Goal: Entertainment & Leisure: Consume media (video, audio)

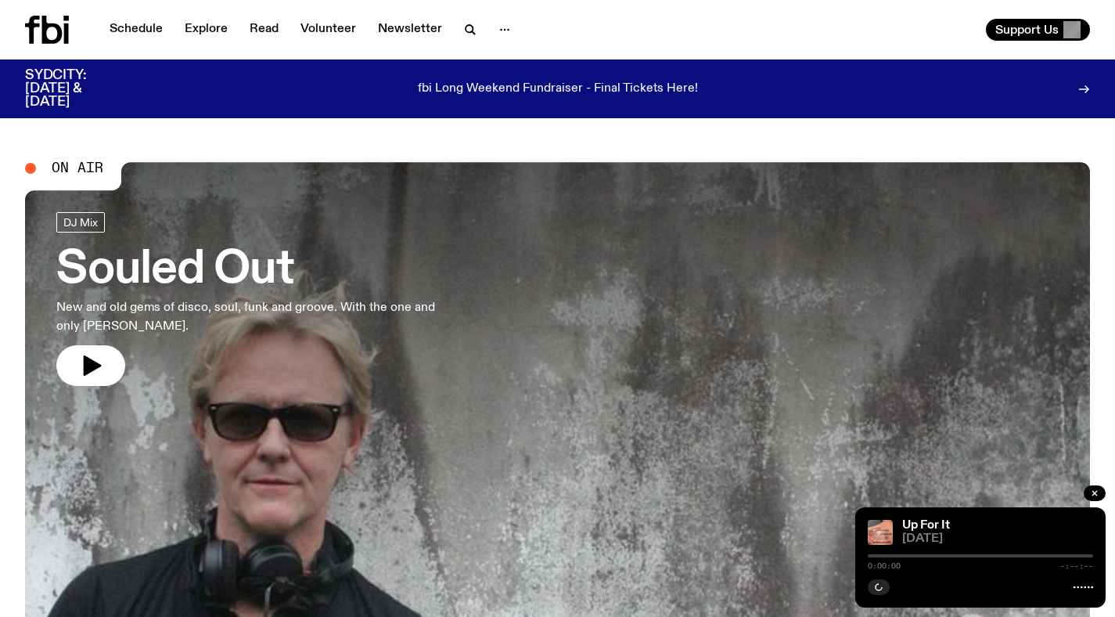
click at [446, 26] on nav "Schedule Explore Read Volunteer Newsletter" at bounding box center [310, 30] width 420 height 22
click at [455, 26] on button "button" at bounding box center [470, 30] width 31 height 22
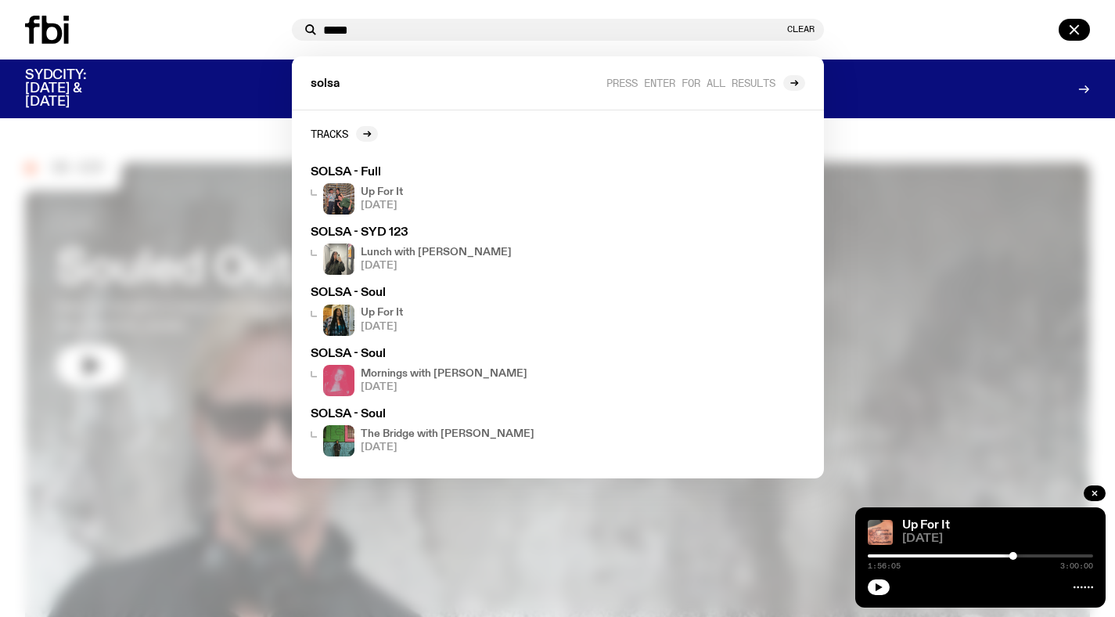
type input "*****"
click at [444, 250] on h4 "Lunch with [PERSON_NAME]" at bounding box center [436, 252] width 151 height 10
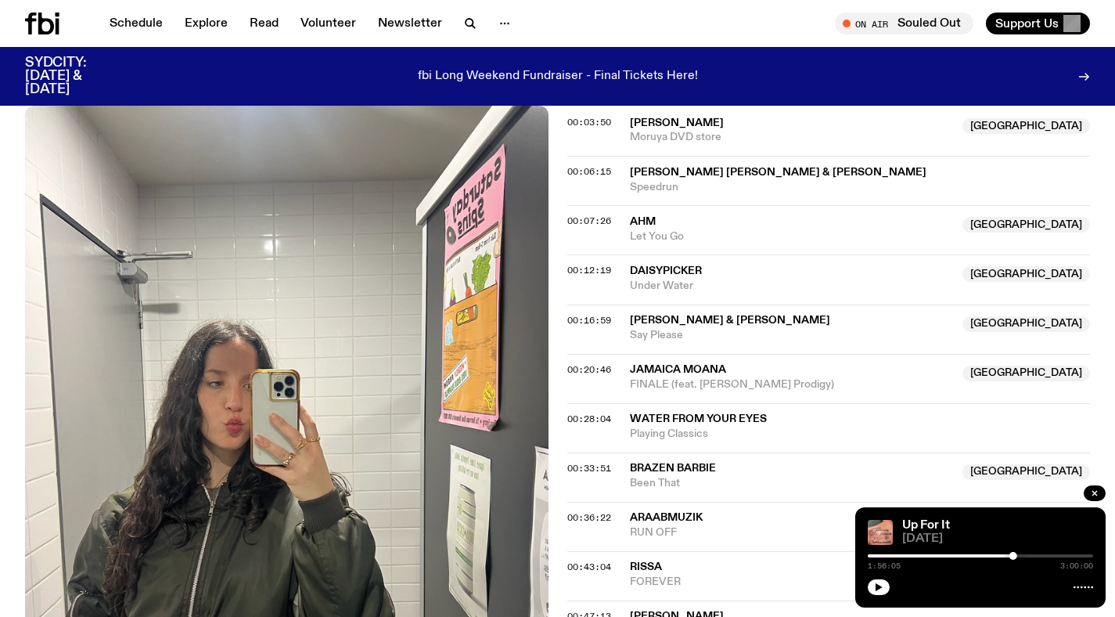
scroll to position [394, 0]
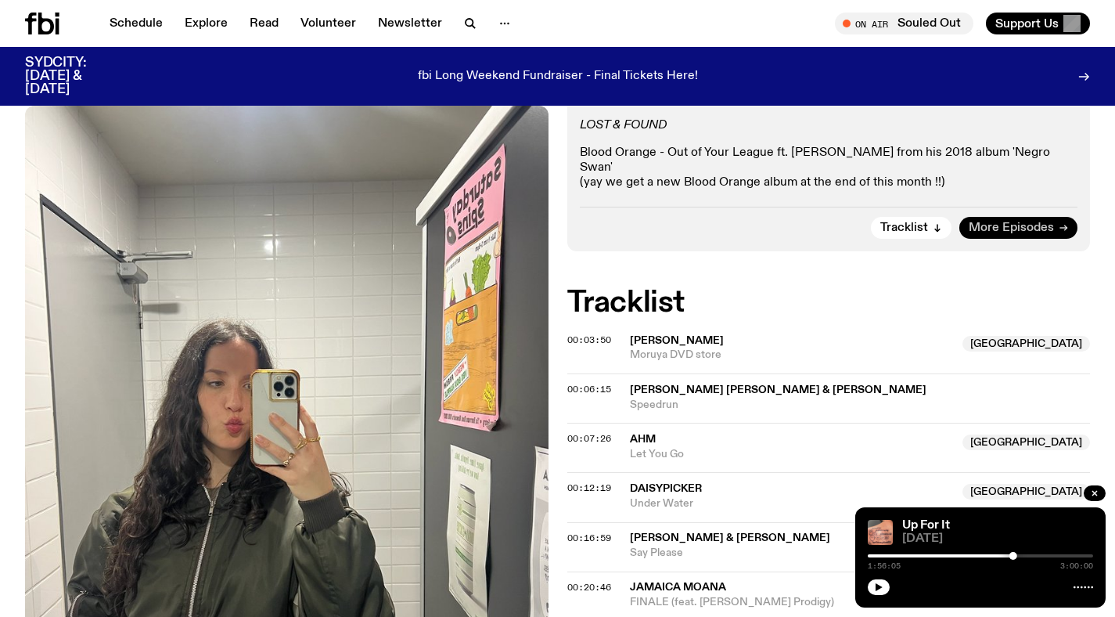
click at [1028, 222] on span "More Episodes" at bounding box center [1011, 228] width 85 height 12
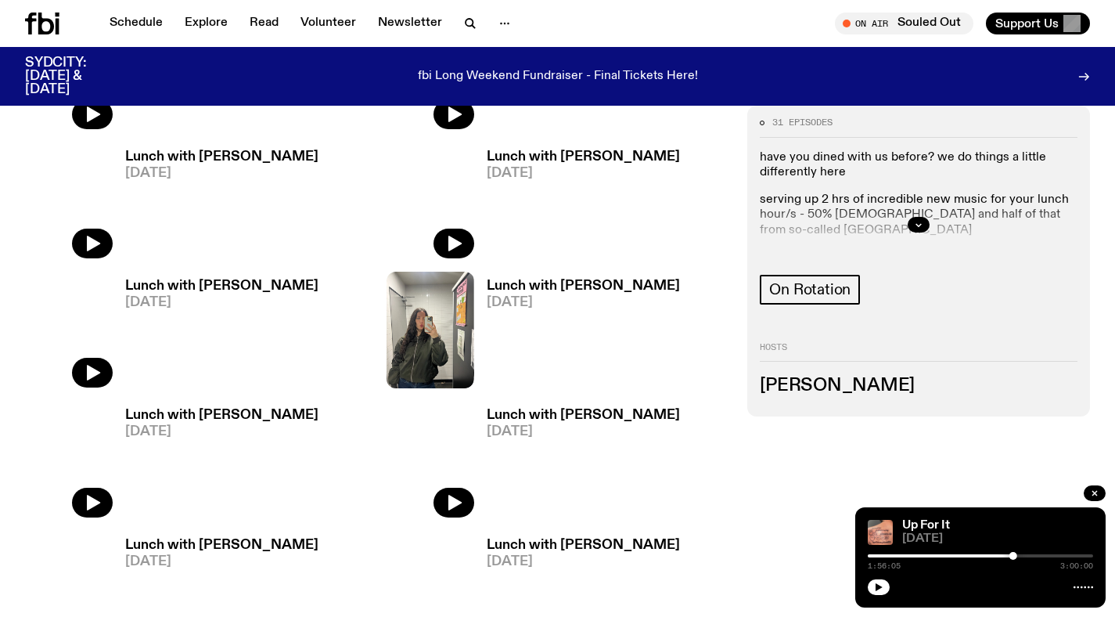
scroll to position [644, 0]
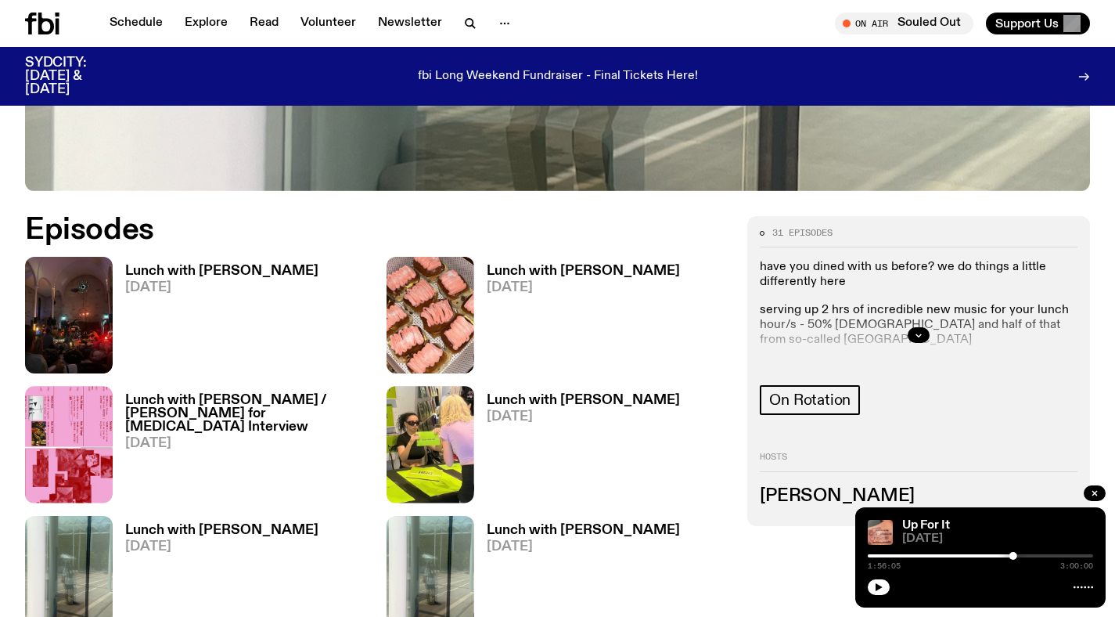
click at [171, 276] on h3 "Lunch with [PERSON_NAME]" at bounding box center [221, 270] width 193 height 13
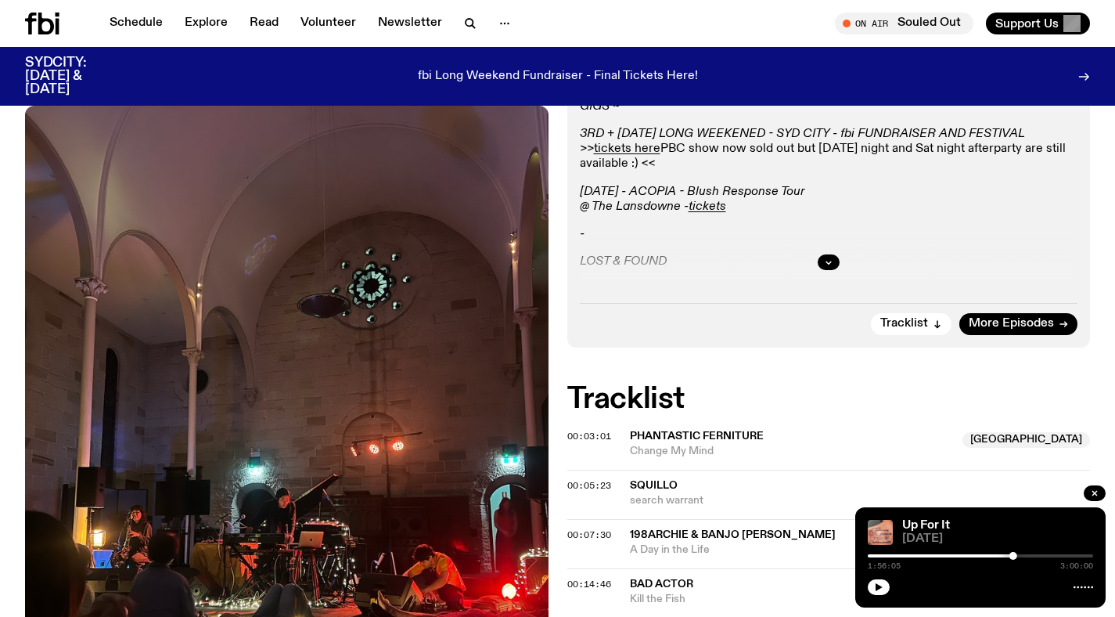
scroll to position [332, 0]
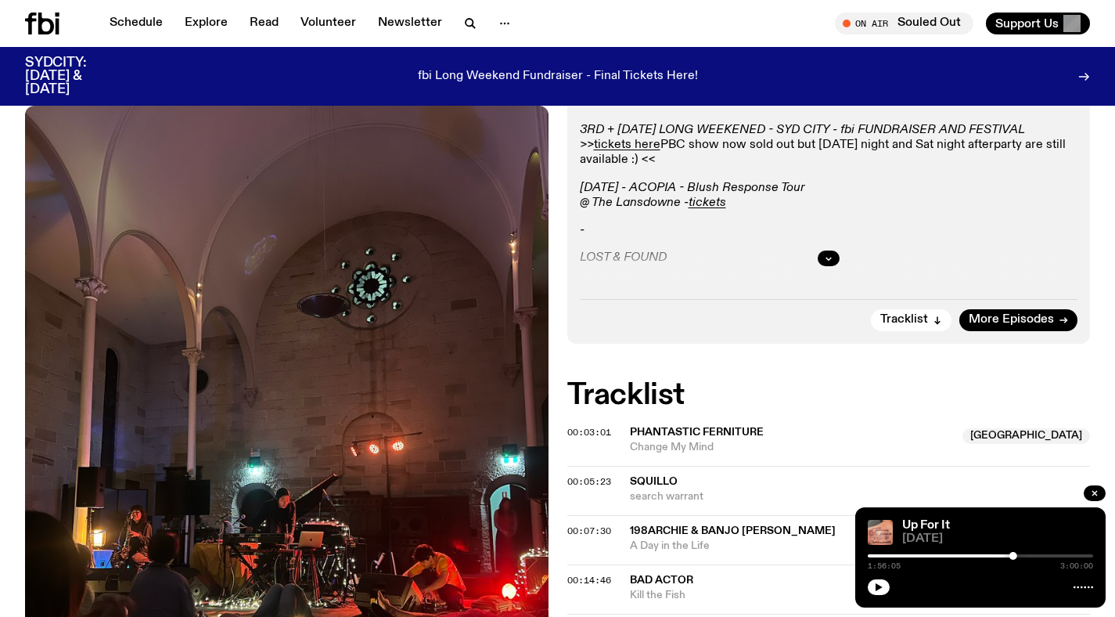
click at [836, 267] on div at bounding box center [829, 258] width 498 height 50
click at [835, 259] on button "button" at bounding box center [829, 258] width 22 height 16
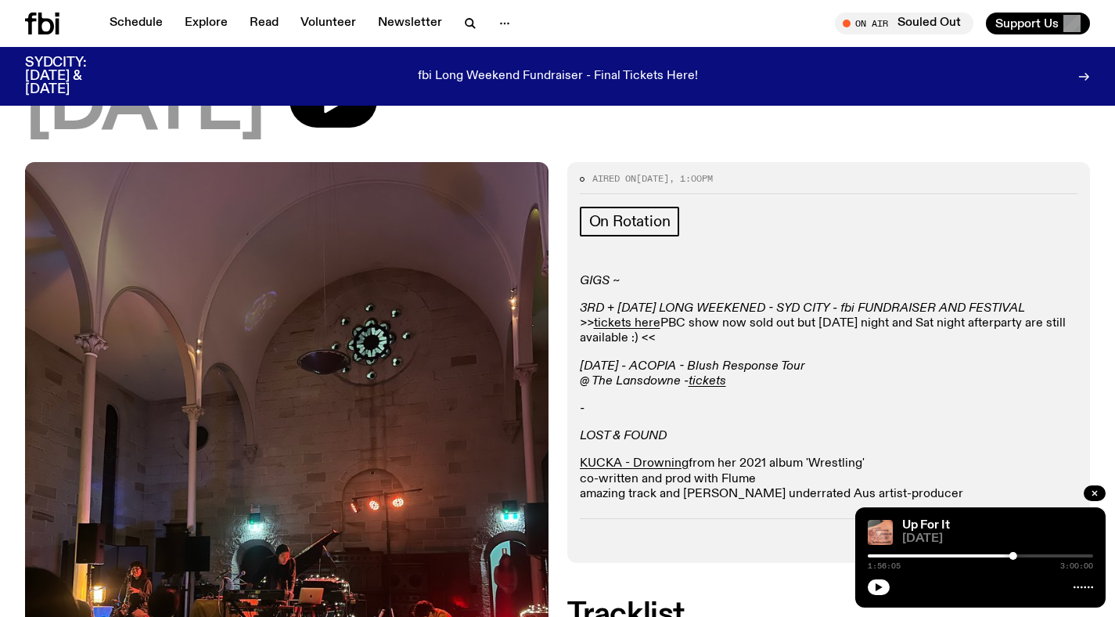
scroll to position [0, 0]
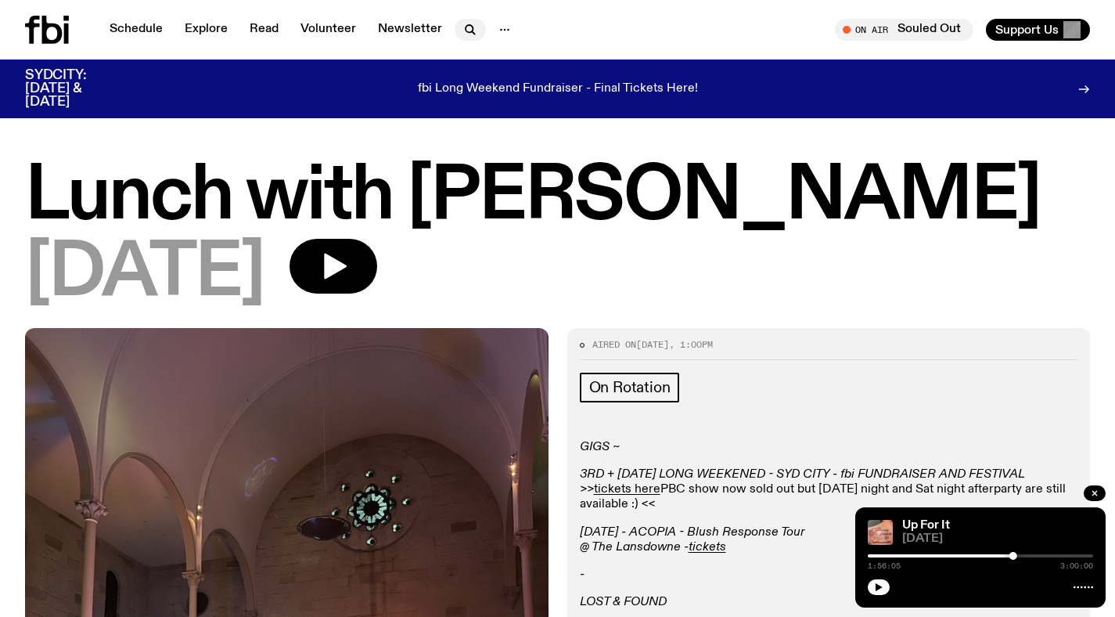
click at [469, 24] on icon "button" at bounding box center [470, 29] width 19 height 19
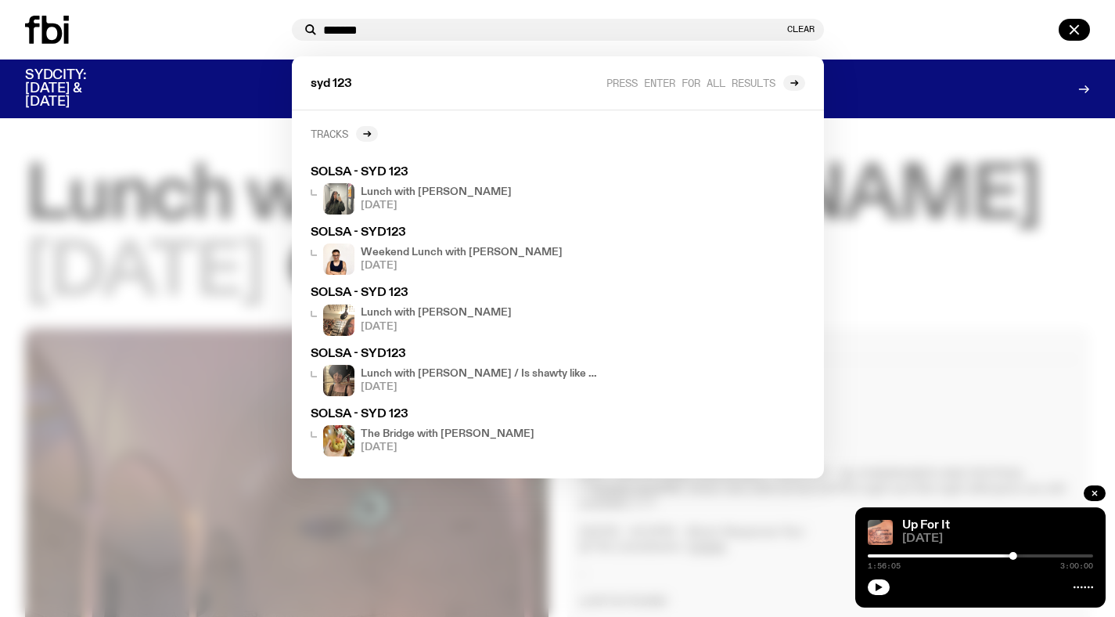
type input "*******"
click at [331, 138] on h2 "Tracks" at bounding box center [330, 134] width 38 height 12
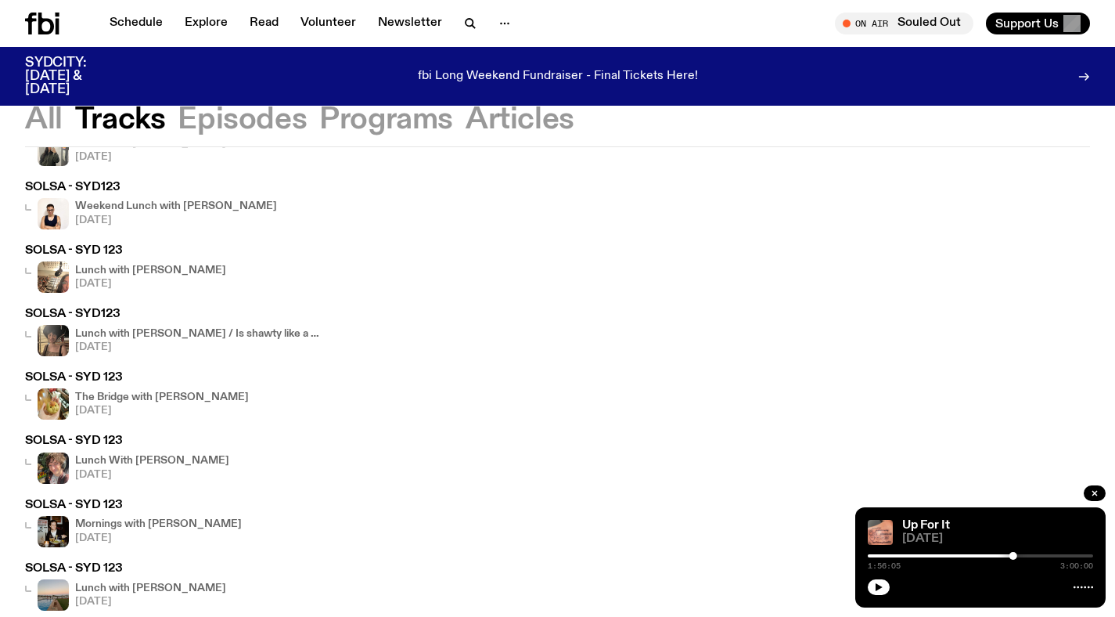
scroll to position [101, 0]
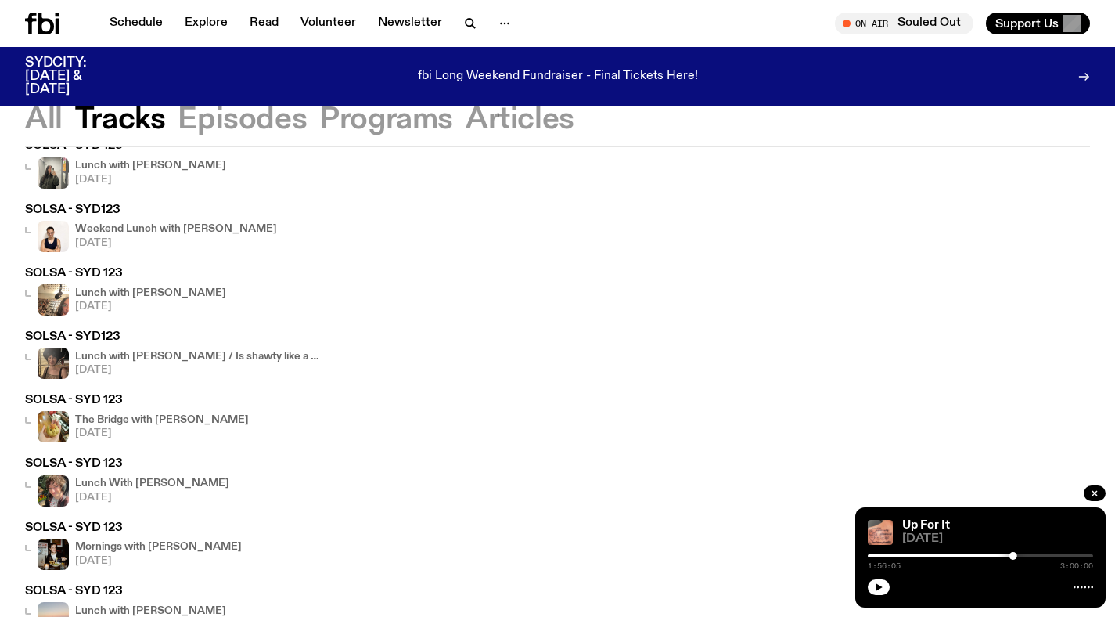
click at [189, 296] on h4 "Lunch with [PERSON_NAME]" at bounding box center [150, 293] width 151 height 10
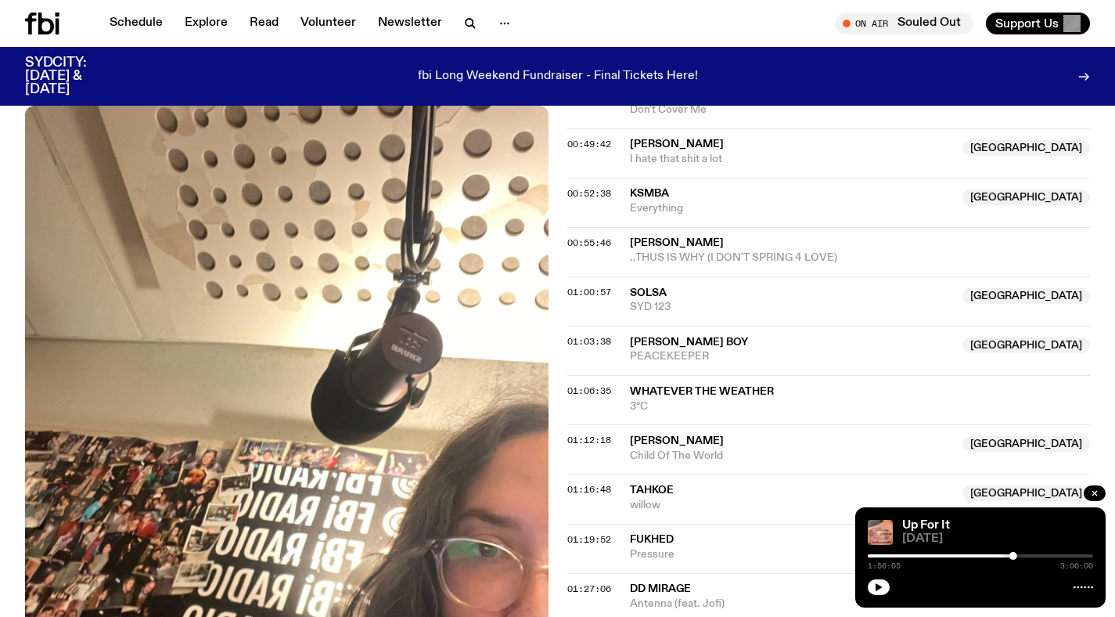
scroll to position [1365, 0]
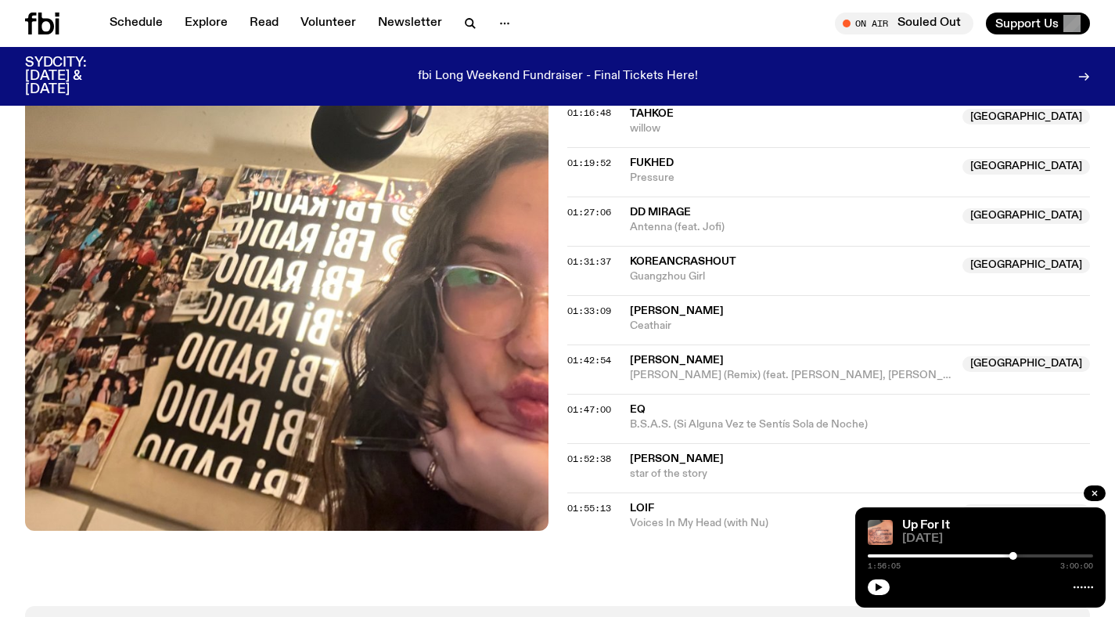
click at [38, 16] on icon at bounding box center [46, 24] width 16 height 22
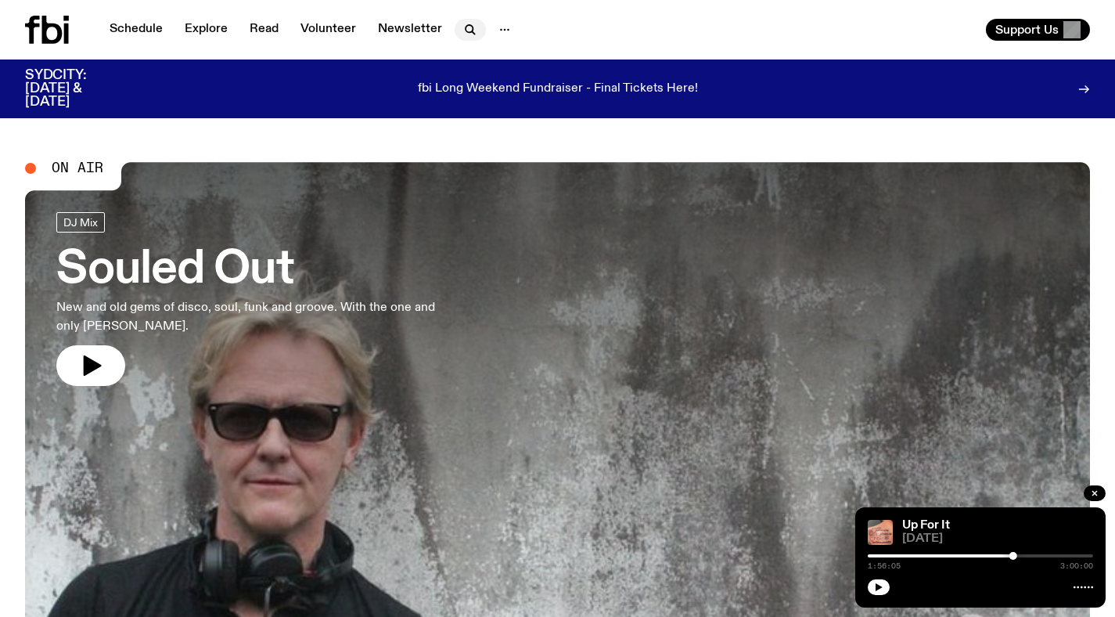
click at [462, 28] on icon "button" at bounding box center [470, 29] width 19 height 19
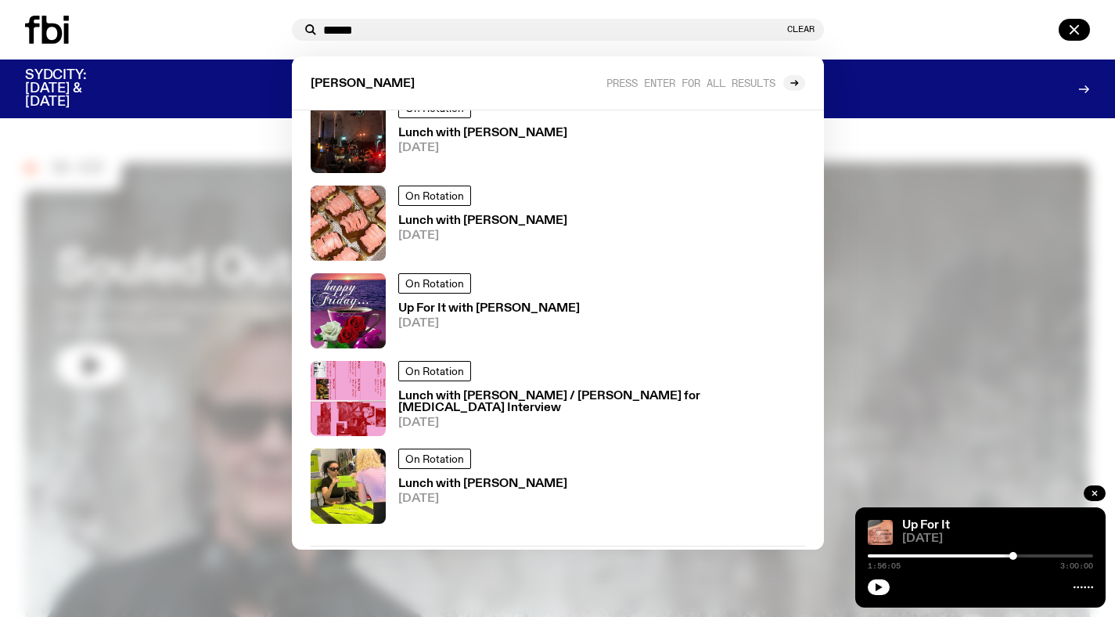
scroll to position [587, 0]
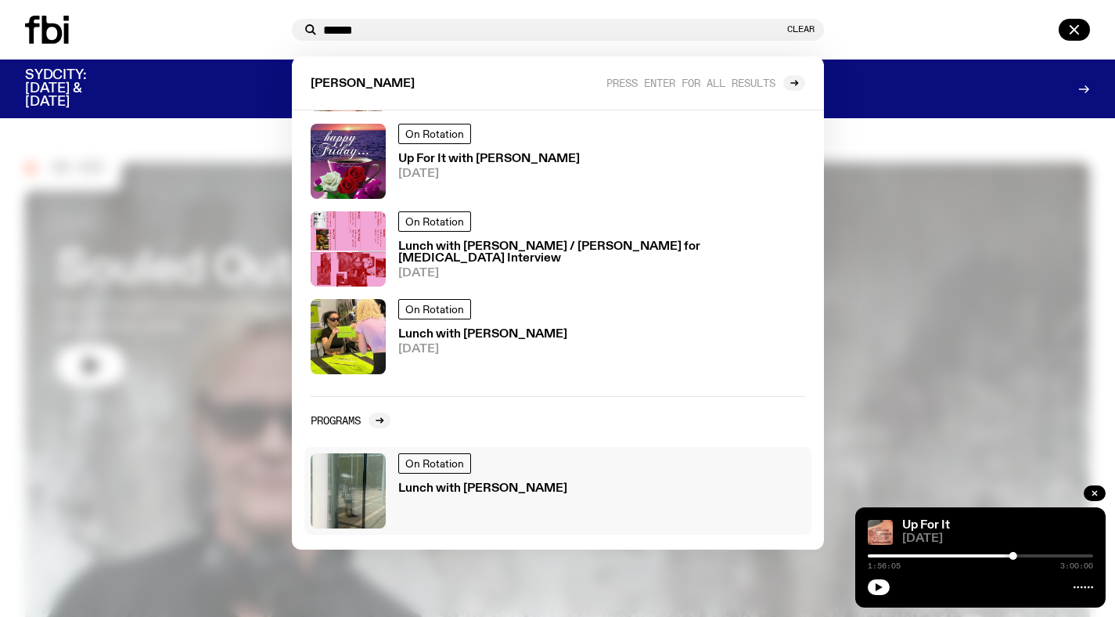
type input "******"
click at [469, 486] on h3 "Lunch with [PERSON_NAME]" at bounding box center [482, 489] width 169 height 12
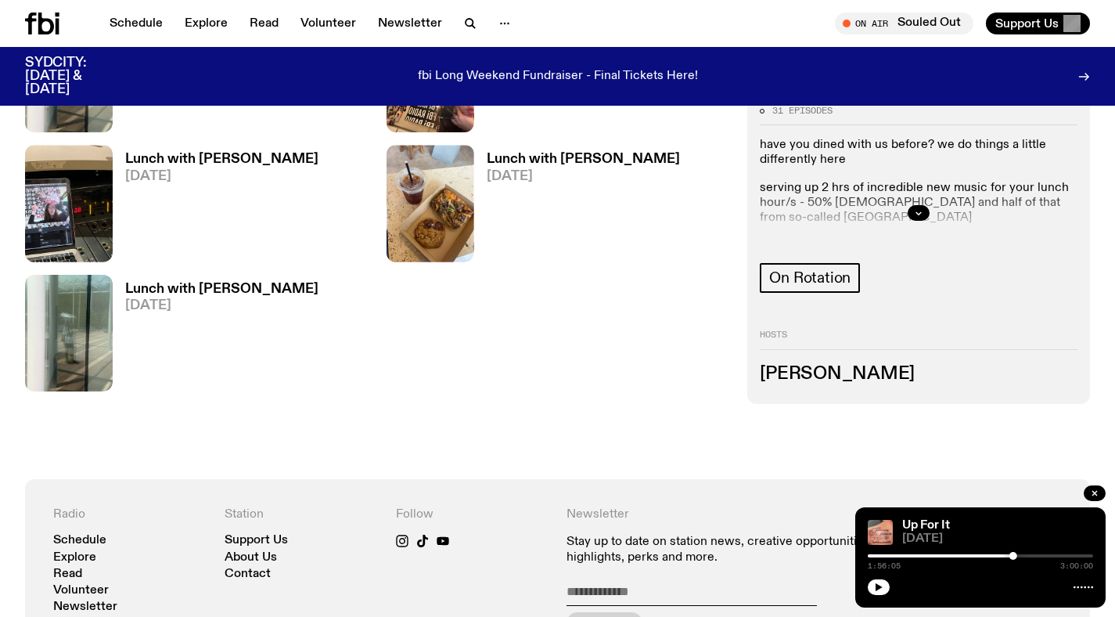
scroll to position [2379, 0]
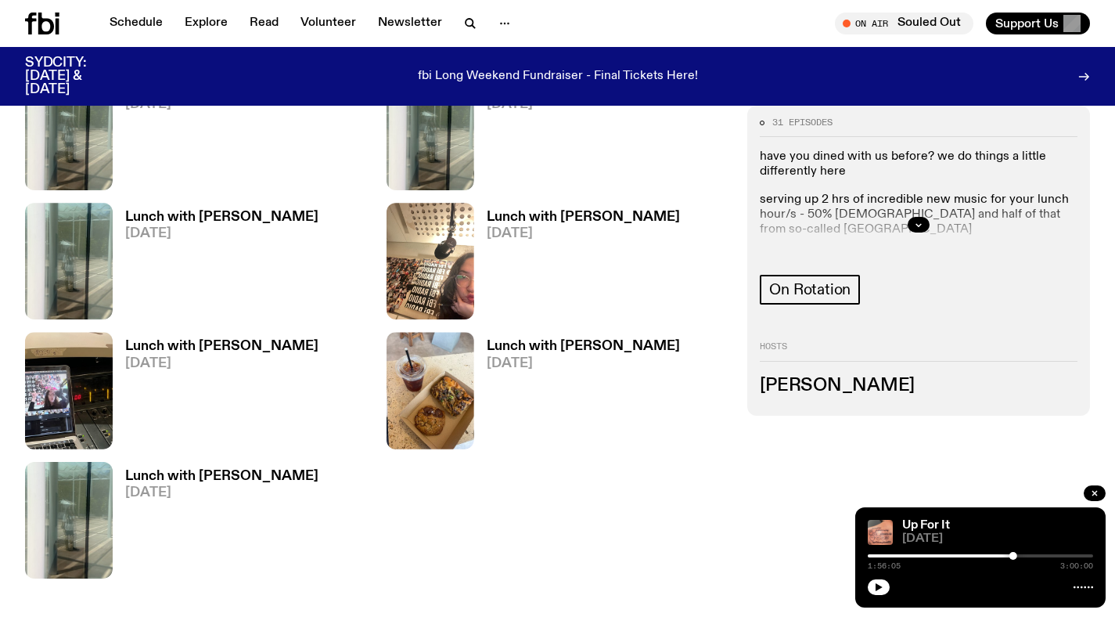
click at [162, 478] on h3 "Lunch with [PERSON_NAME]" at bounding box center [221, 475] width 193 height 13
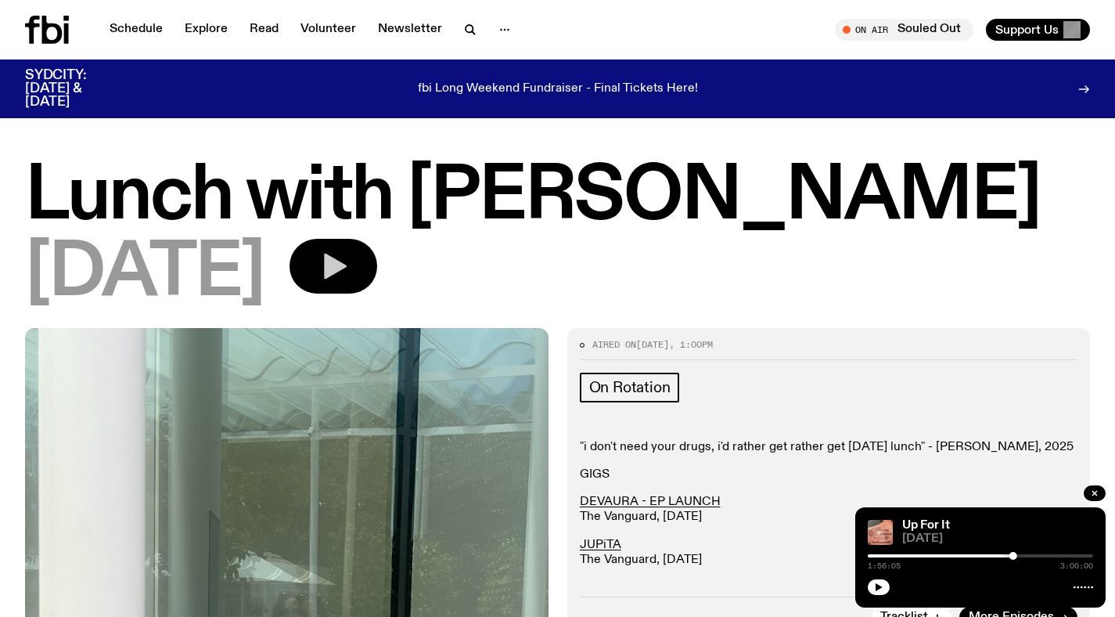
click at [377, 267] on button "button" at bounding box center [333, 266] width 88 height 55
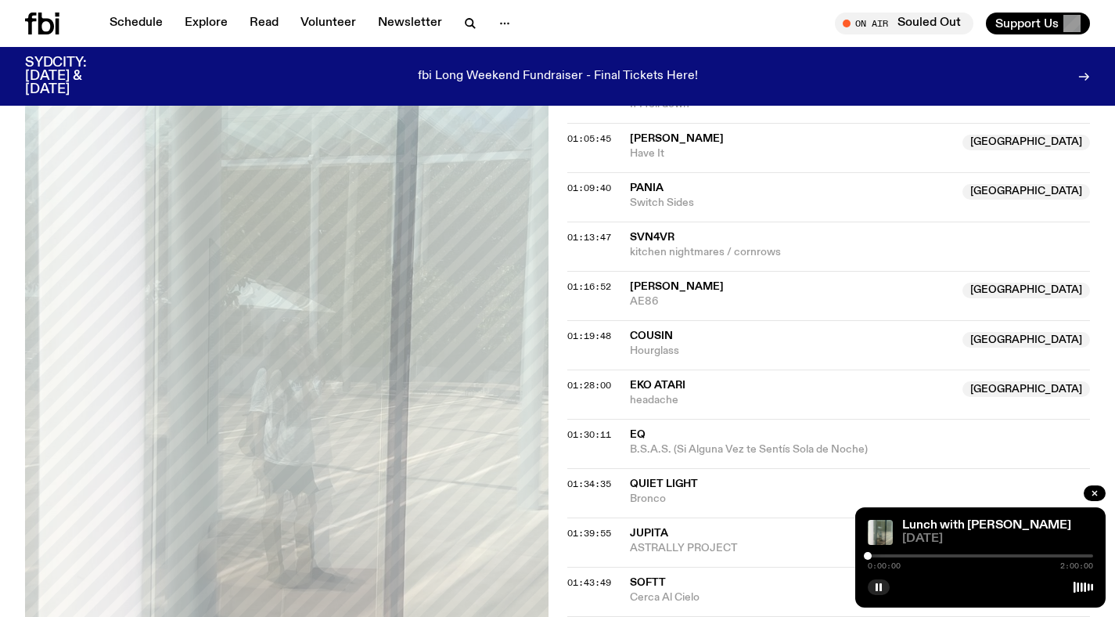
scroll to position [1321, 0]
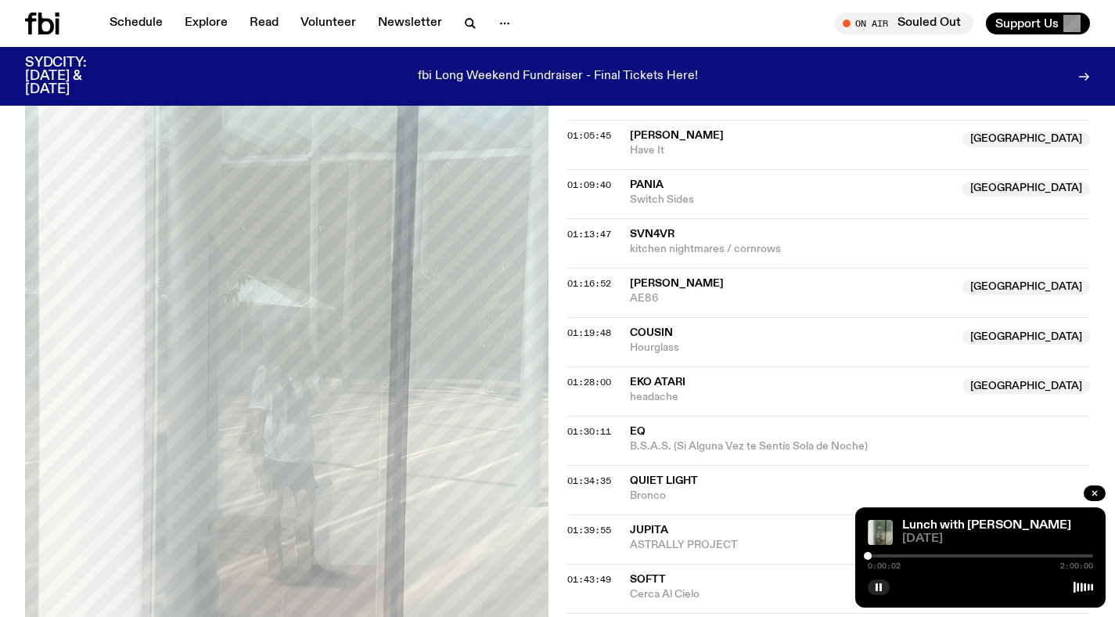
click at [871, 555] on div at bounding box center [868, 556] width 8 height 8
click at [869, 554] on div at bounding box center [871, 556] width 8 height 8
click at [871, 554] on div at bounding box center [869, 556] width 8 height 8
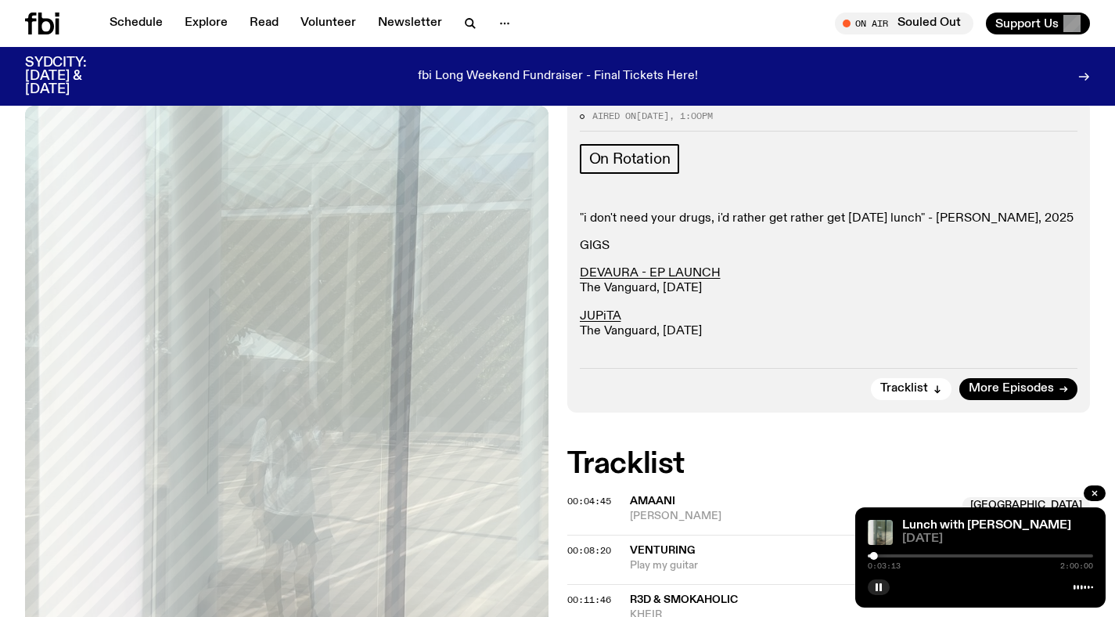
scroll to position [192, 0]
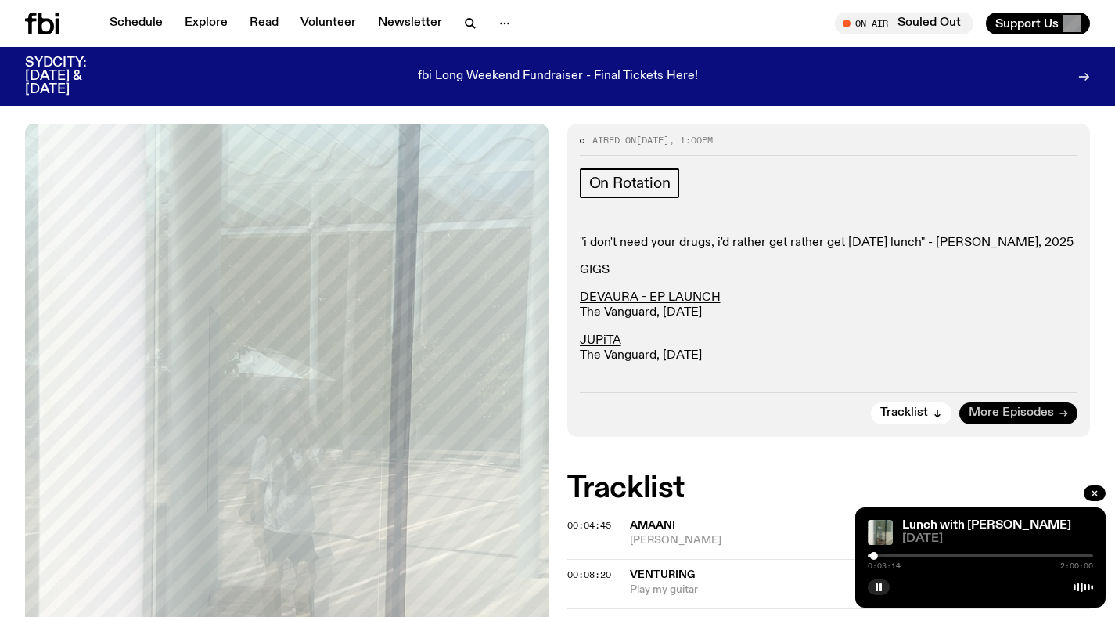
click at [996, 408] on span "More Episodes" at bounding box center [1011, 413] width 85 height 12
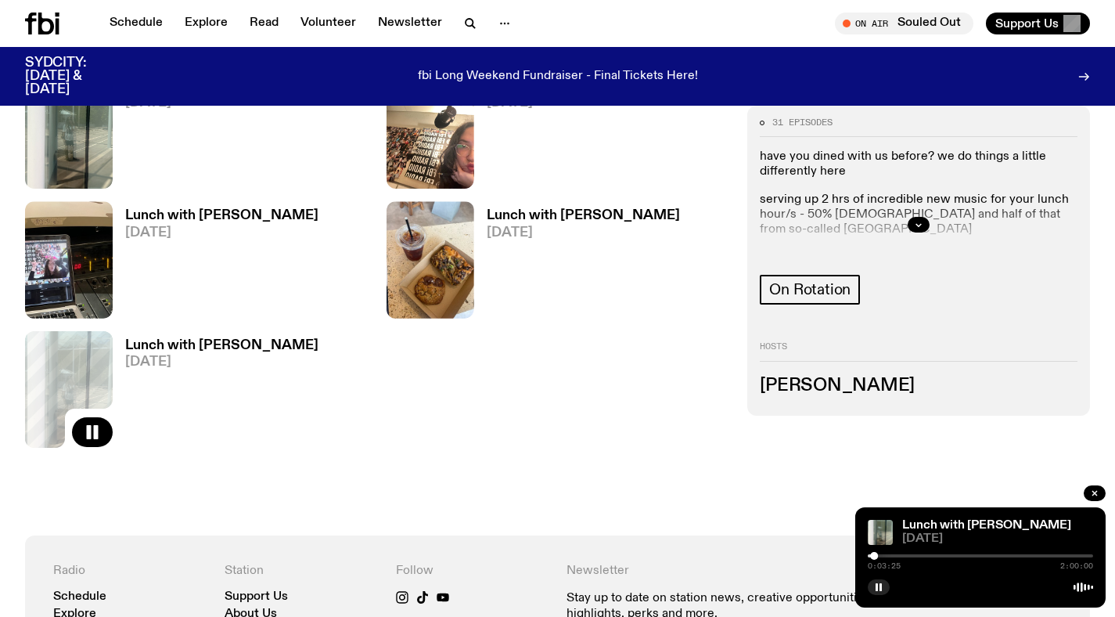
scroll to position [2531, 0]
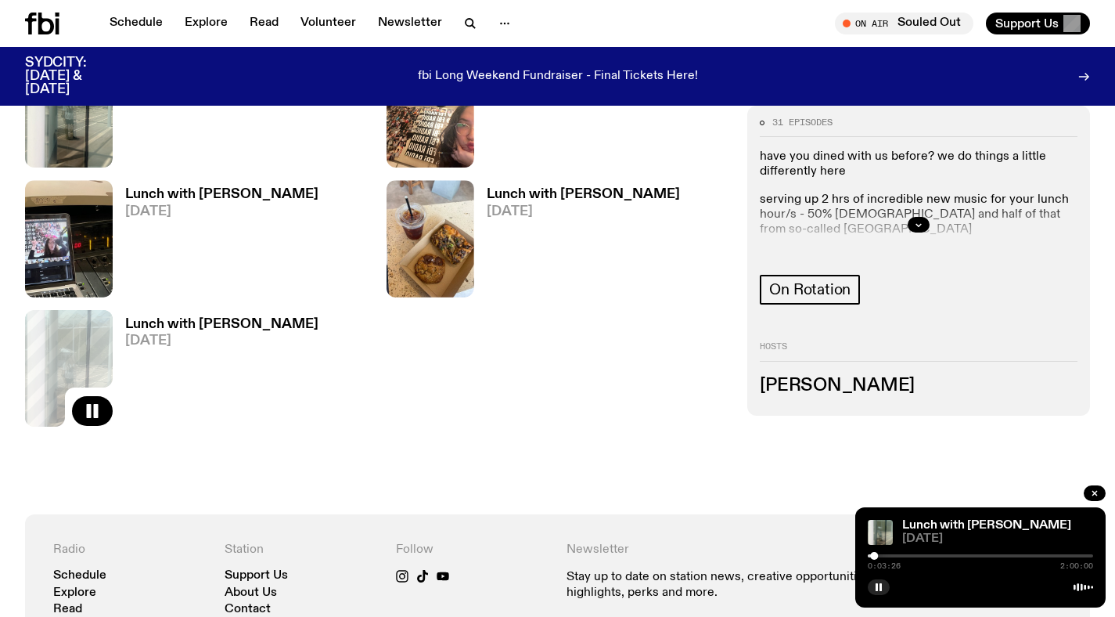
click at [243, 201] on h3 "Lunch with [PERSON_NAME]" at bounding box center [221, 194] width 193 height 13
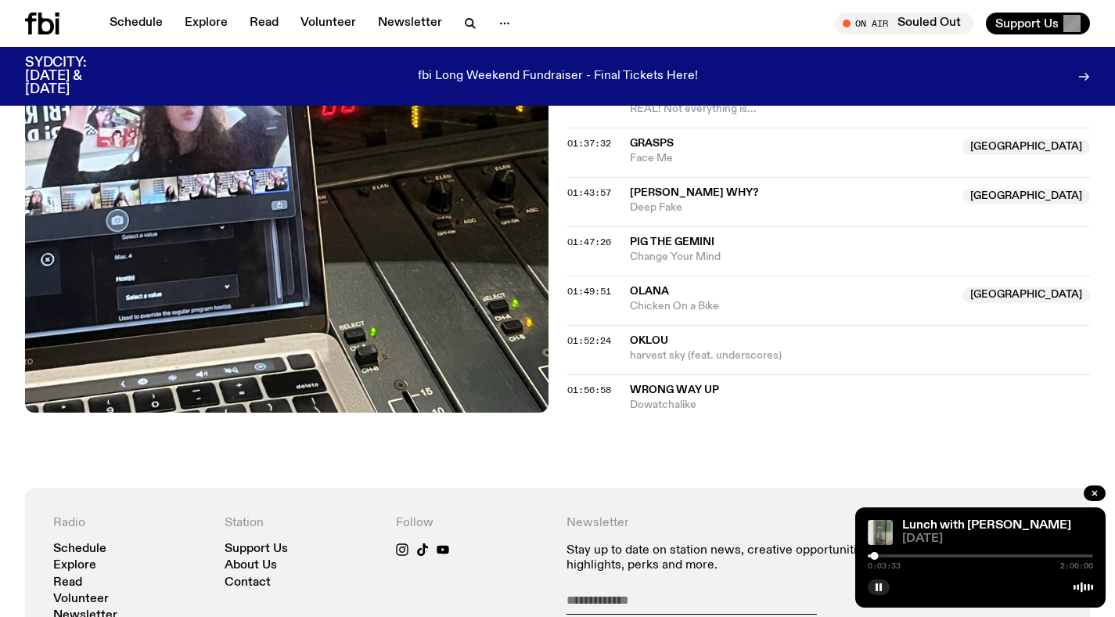
scroll to position [1613, 0]
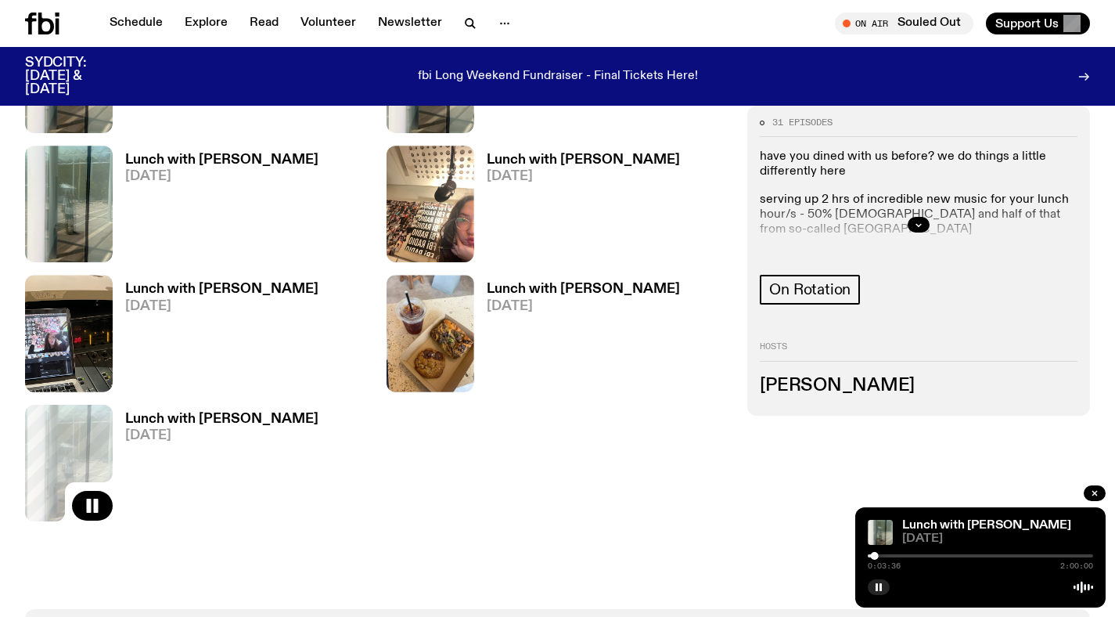
scroll to position [2422, 0]
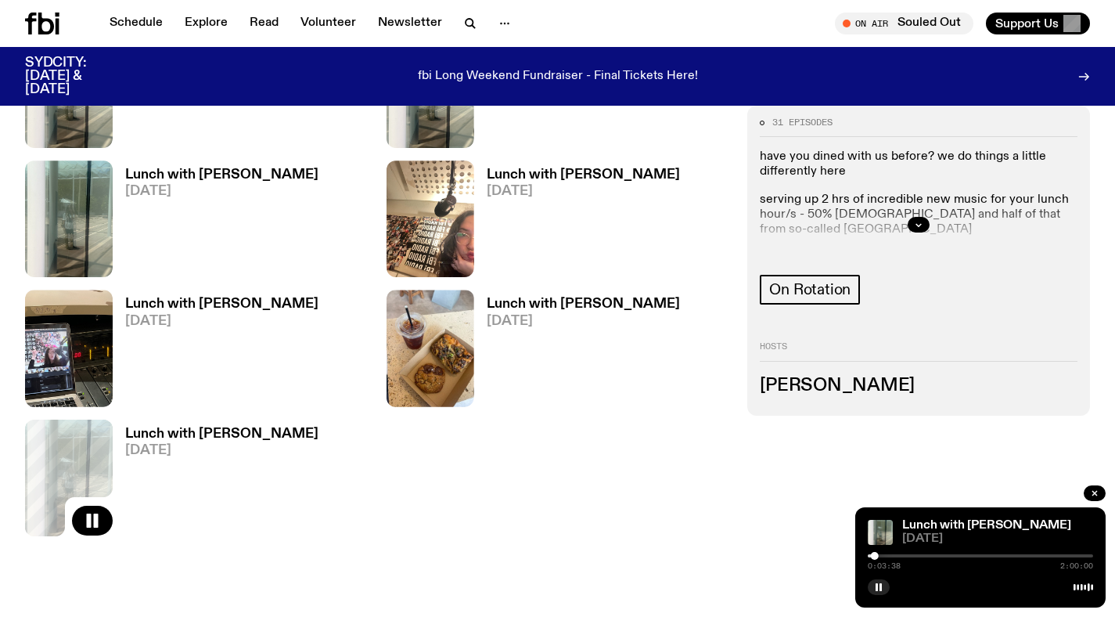
click at [541, 172] on h3 "Lunch with [PERSON_NAME]" at bounding box center [583, 174] width 193 height 13
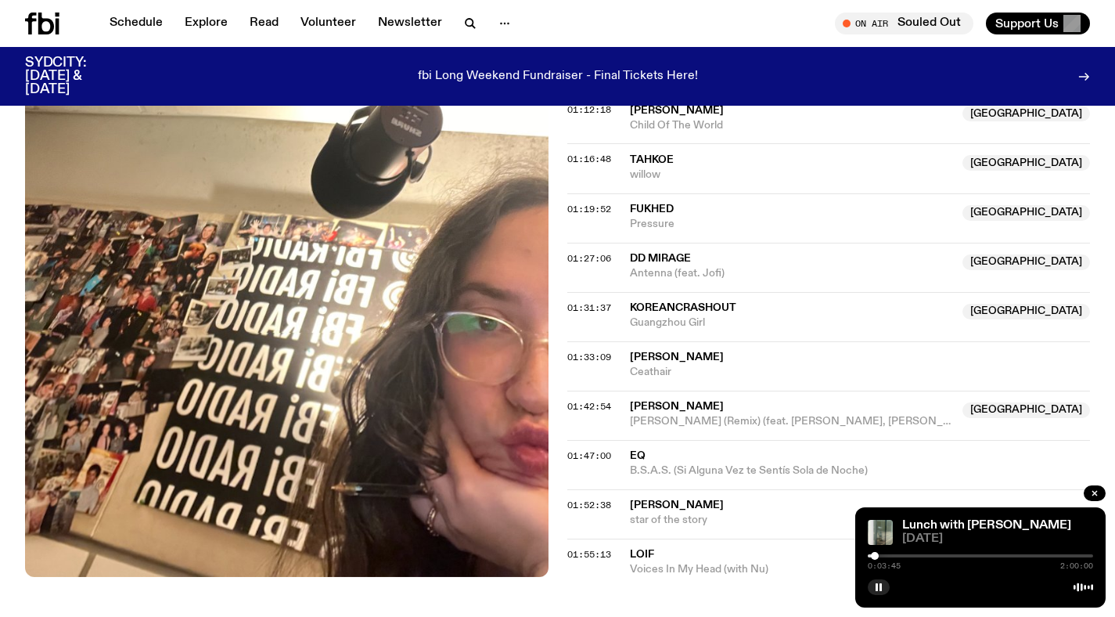
scroll to position [1321, 0]
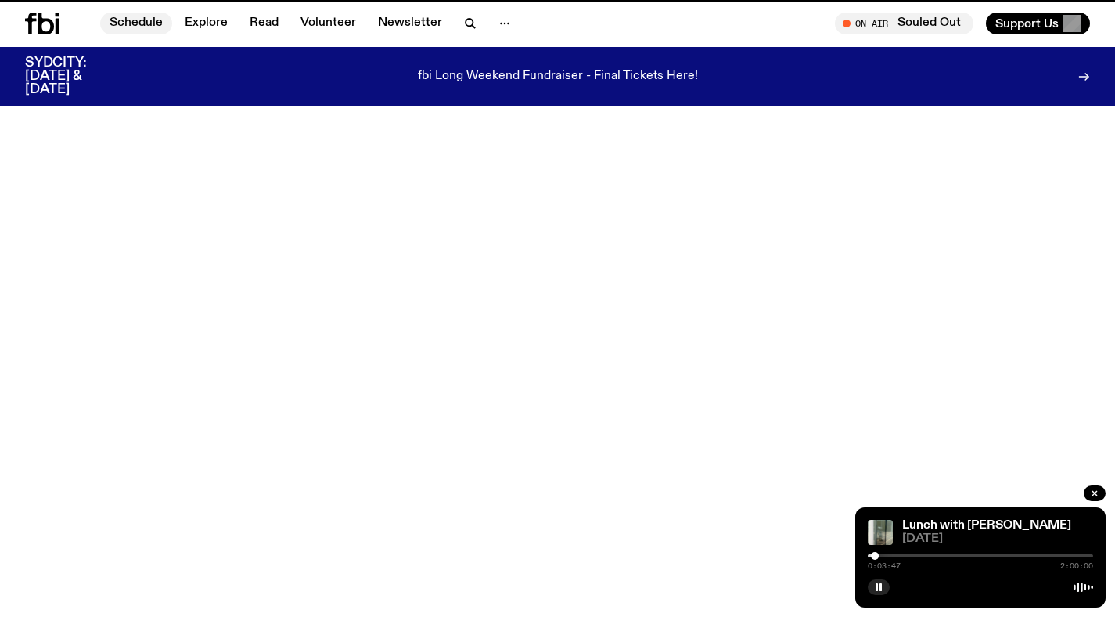
scroll to position [2422, 0]
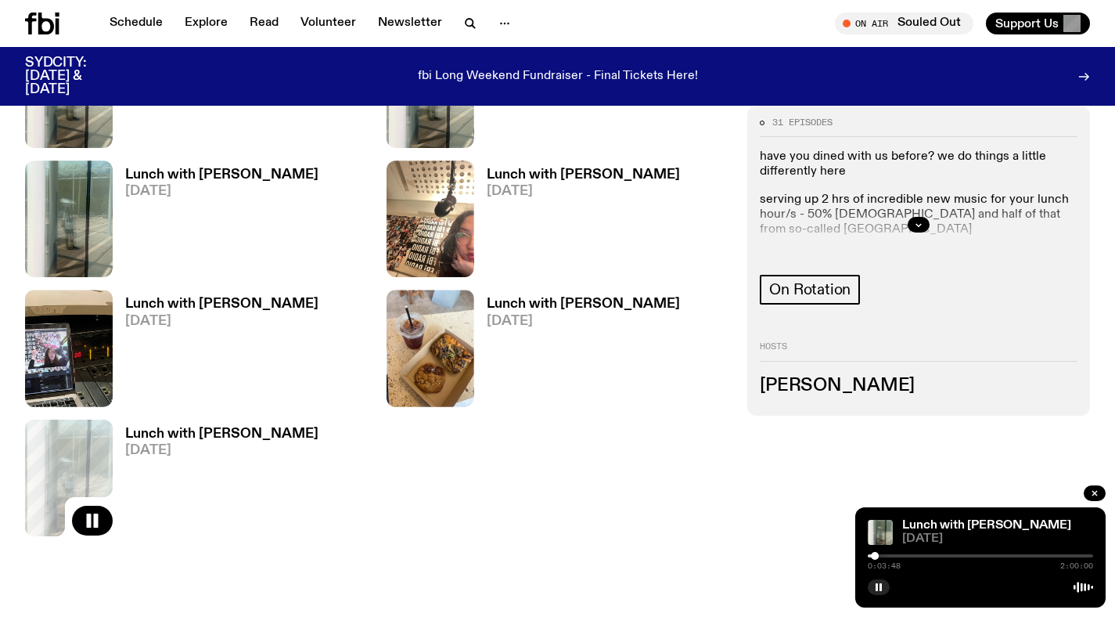
click at [173, 185] on span "[DATE]" at bounding box center [221, 191] width 193 height 13
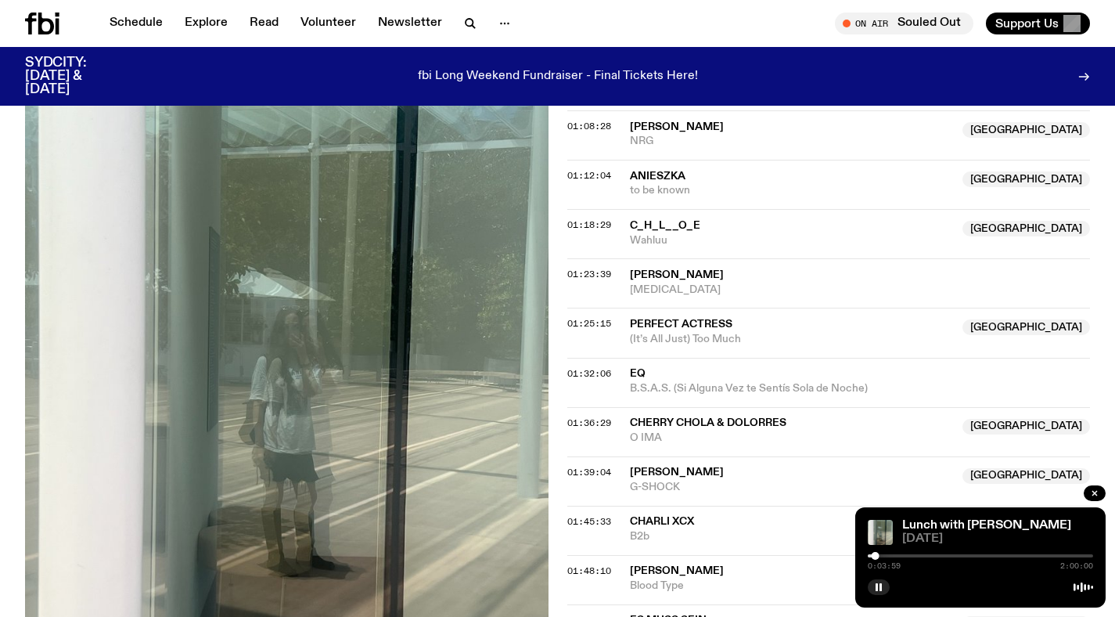
scroll to position [1375, 0]
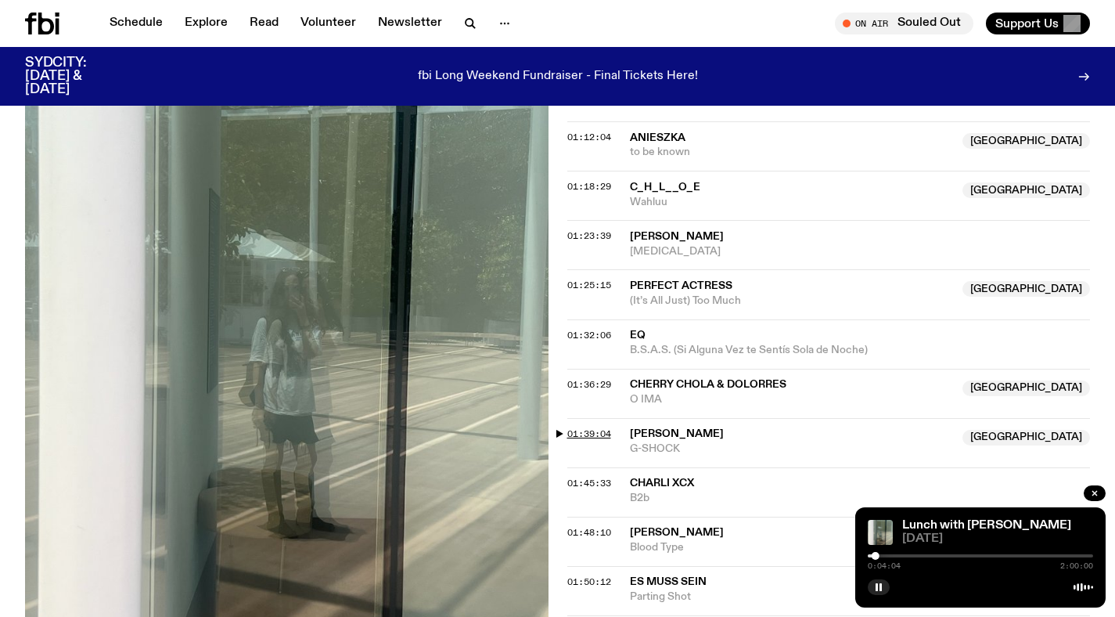
click at [599, 427] on span "01:39:04" at bounding box center [589, 433] width 44 height 13
click at [1059, 554] on div at bounding box center [980, 555] width 225 height 3
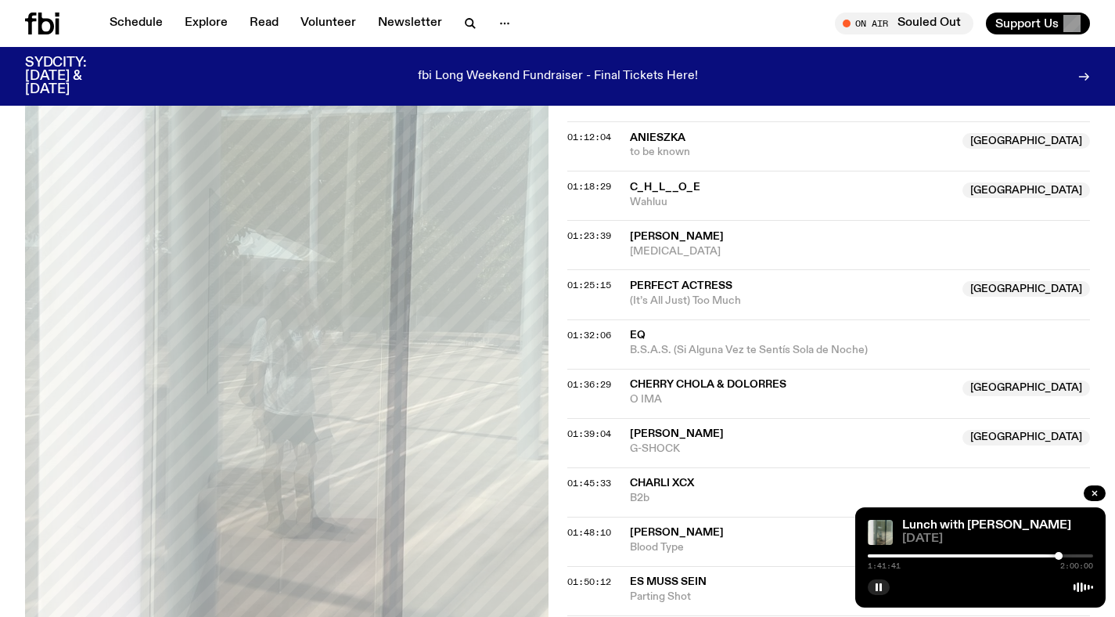
click at [1058, 554] on div at bounding box center [1059, 556] width 8 height 8
click at [1055, 553] on div at bounding box center [1058, 556] width 8 height 8
click at [1056, 556] on div at bounding box center [1055, 556] width 8 height 8
click at [1058, 556] on div at bounding box center [1056, 556] width 8 height 8
click at [1057, 553] on div at bounding box center [1058, 556] width 8 height 8
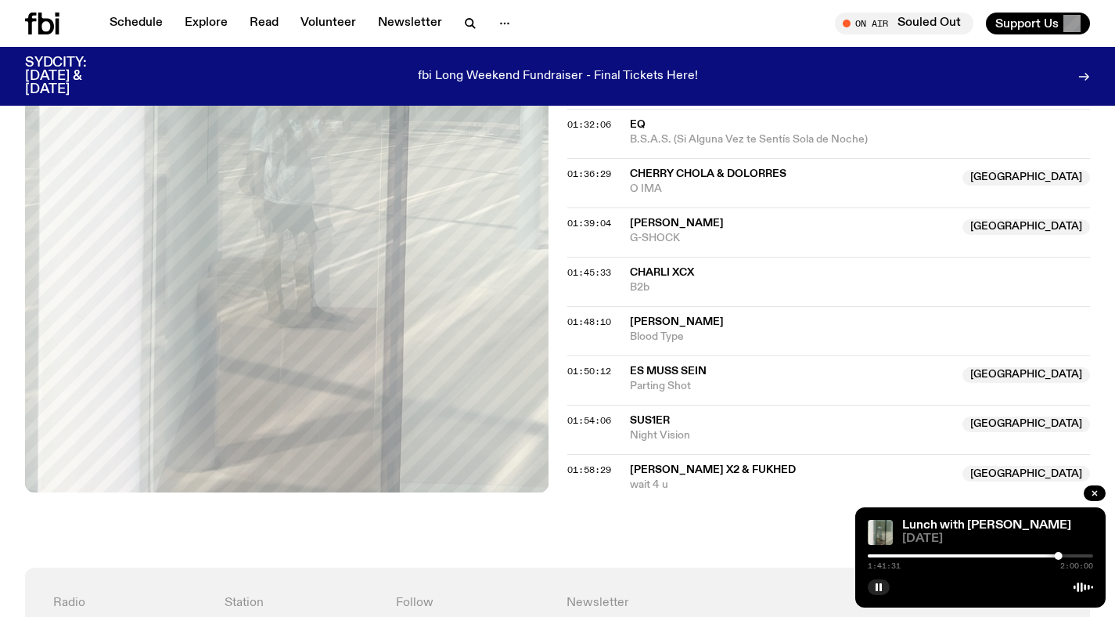
scroll to position [1591, 0]
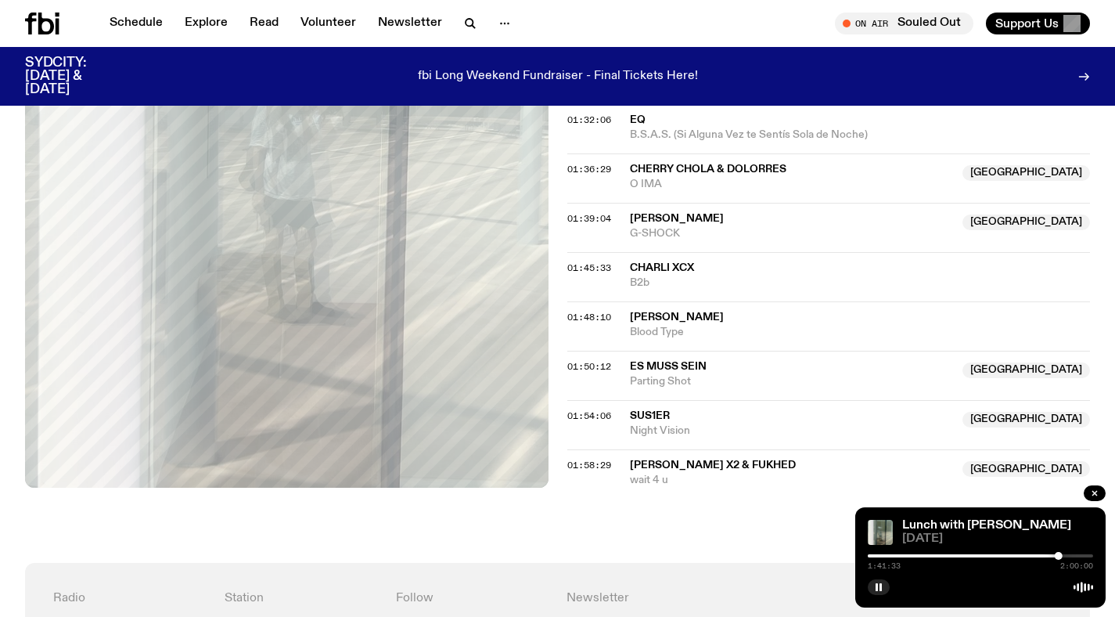
click at [1060, 555] on div at bounding box center [1059, 556] width 8 height 8
click at [1061, 555] on div at bounding box center [1060, 556] width 8 height 8
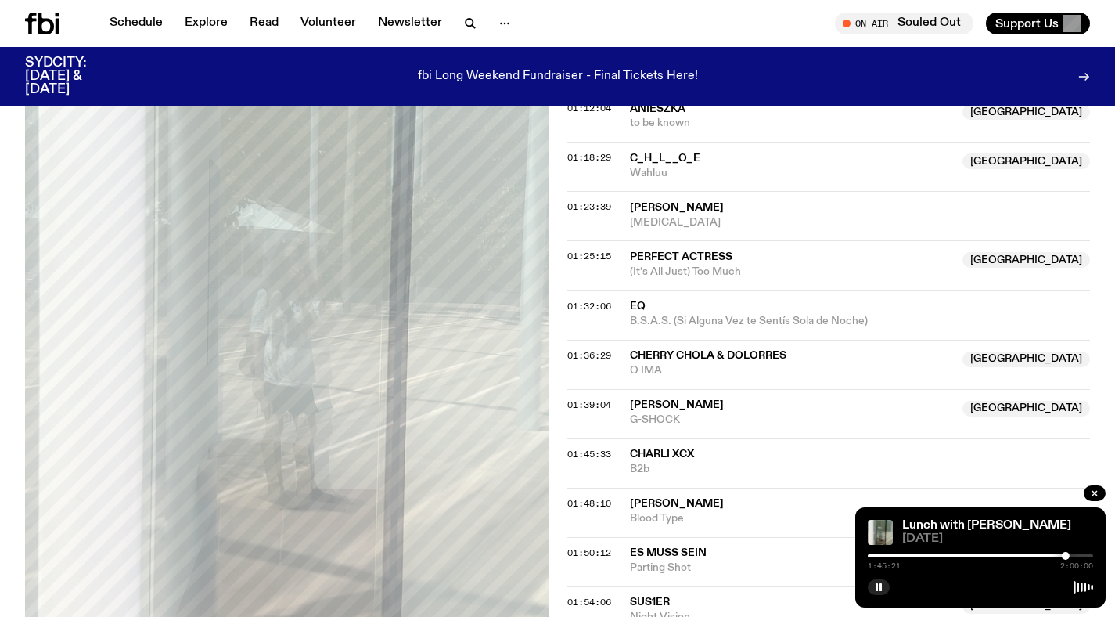
scroll to position [1374, 0]
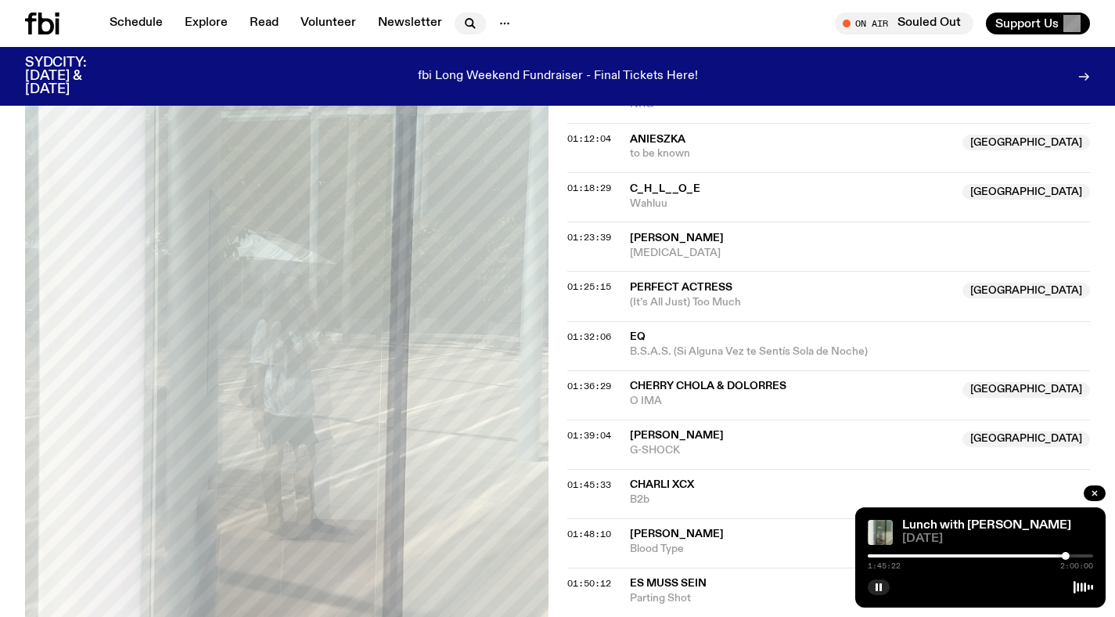
click at [461, 20] on icon "button" at bounding box center [470, 23] width 19 height 19
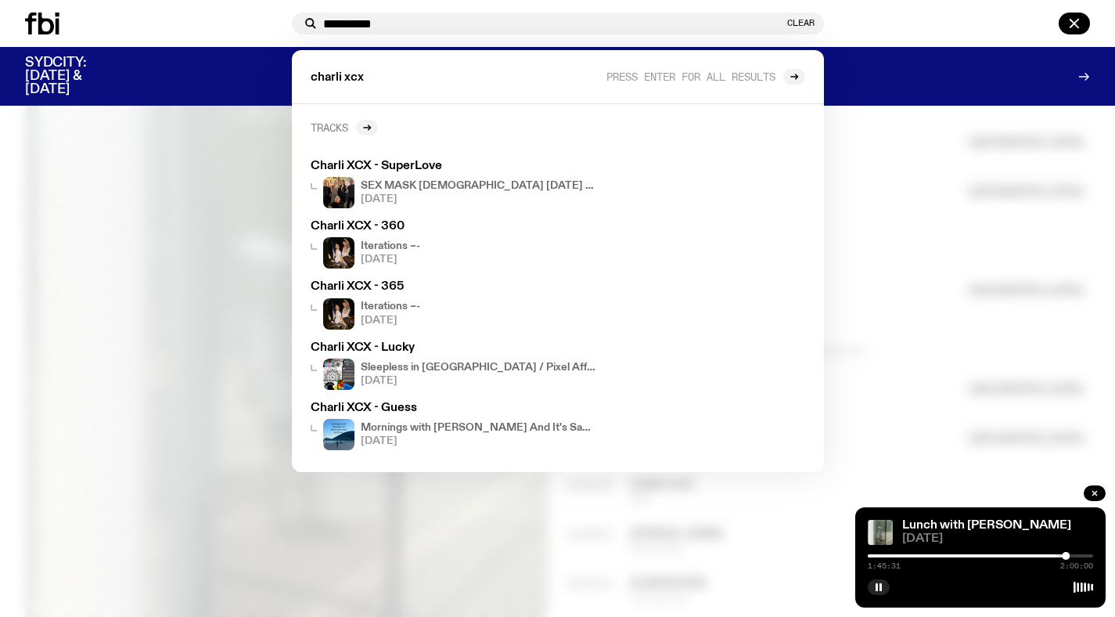
type input "**********"
click at [353, 133] on link "Tracks" at bounding box center [344, 128] width 67 height 16
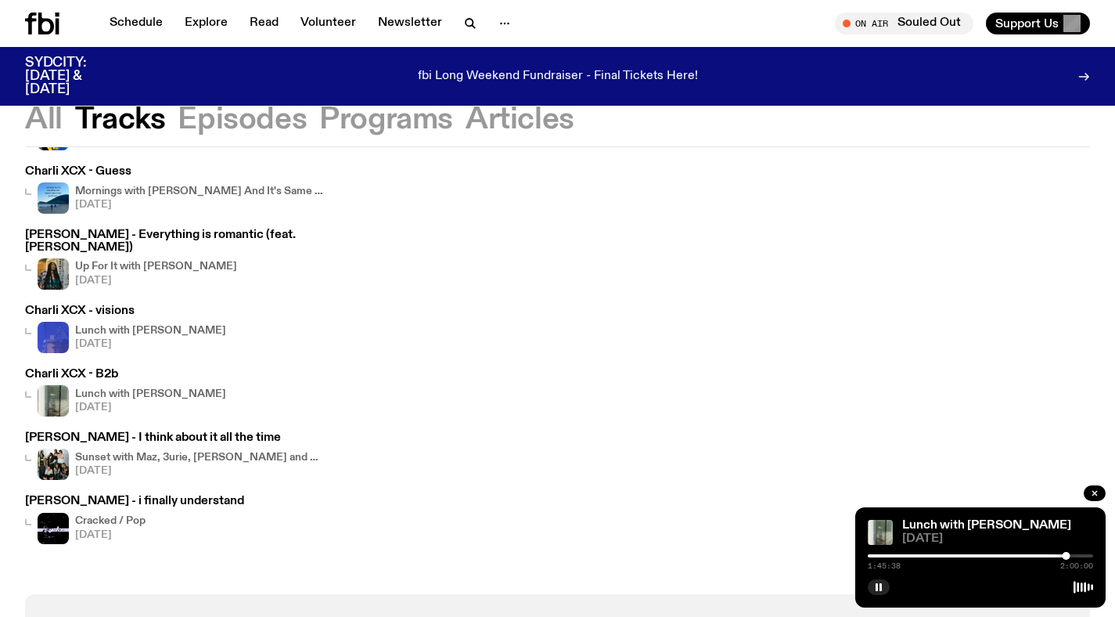
scroll to position [329, 0]
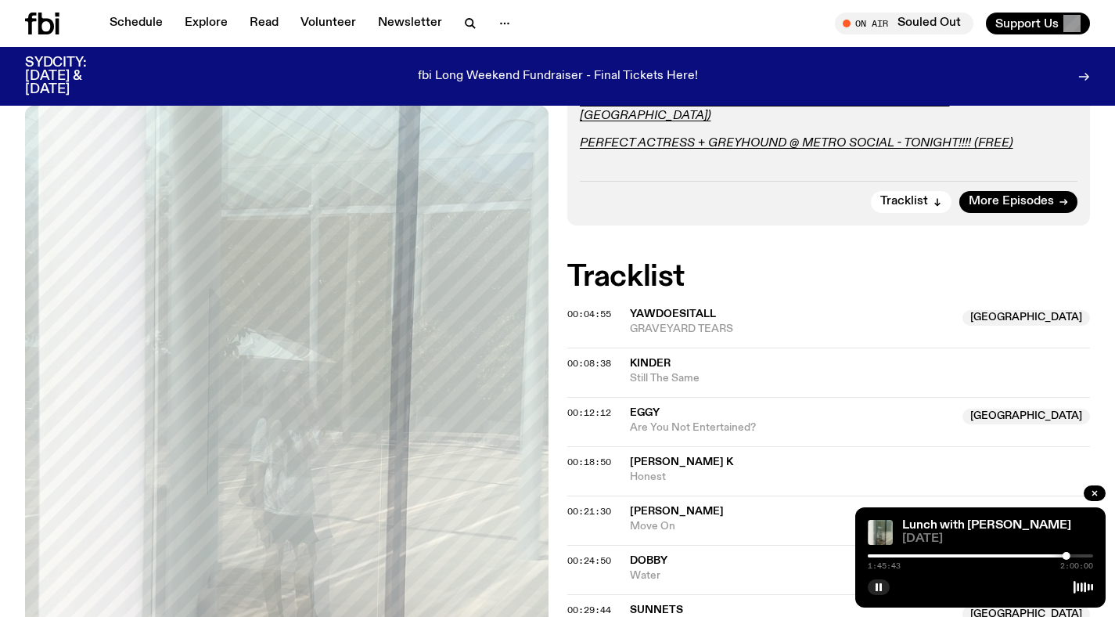
scroll to position [292, 0]
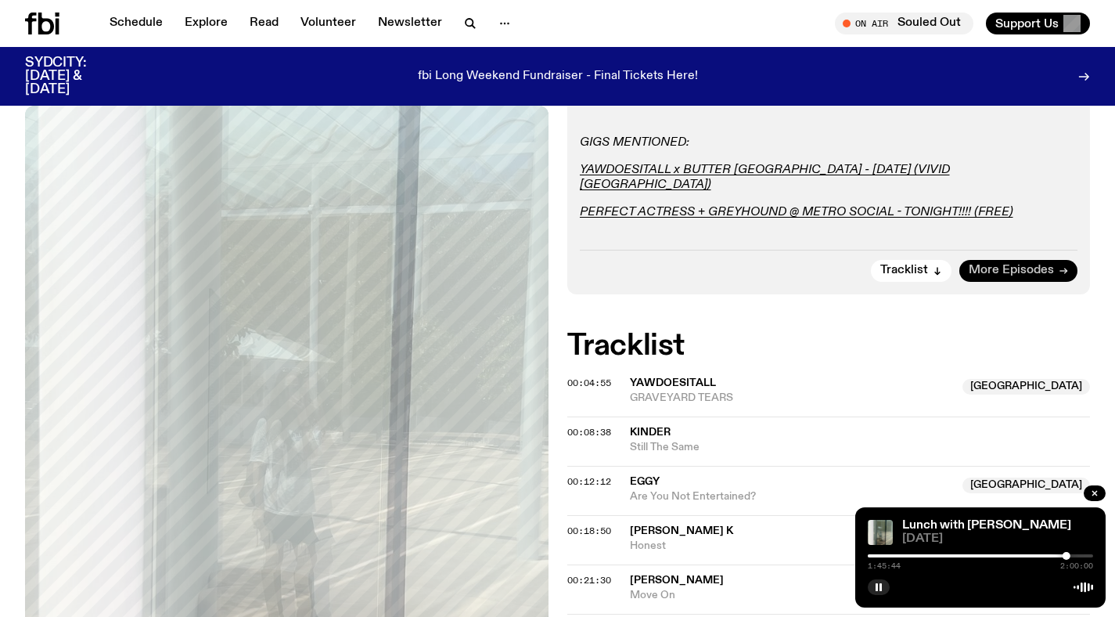
click at [1033, 264] on span "More Episodes" at bounding box center [1011, 270] width 85 height 12
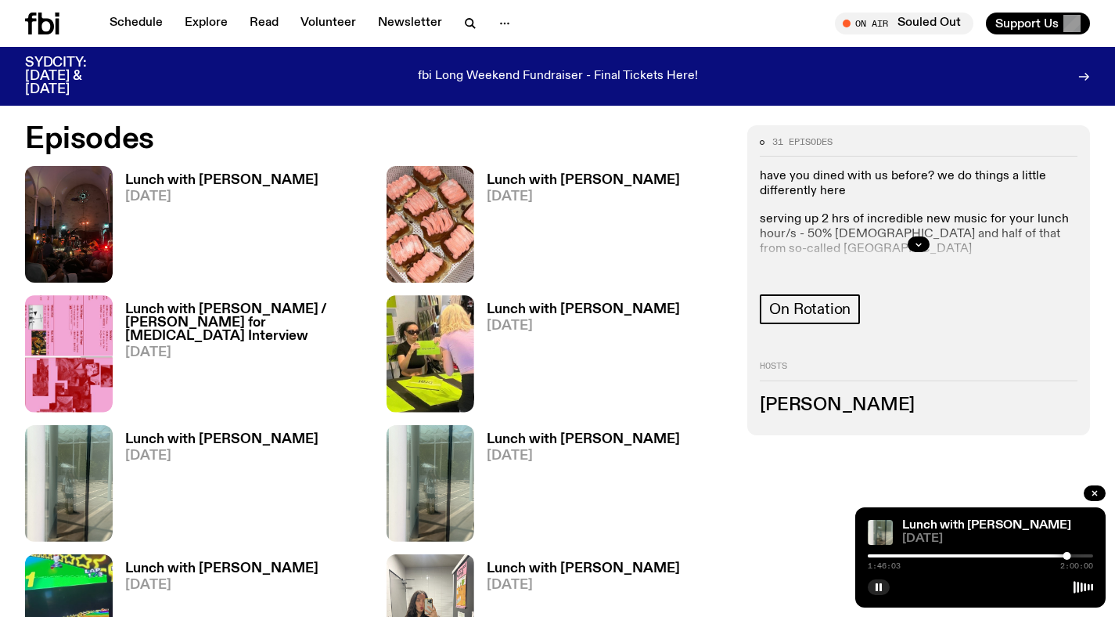
scroll to position [699, 0]
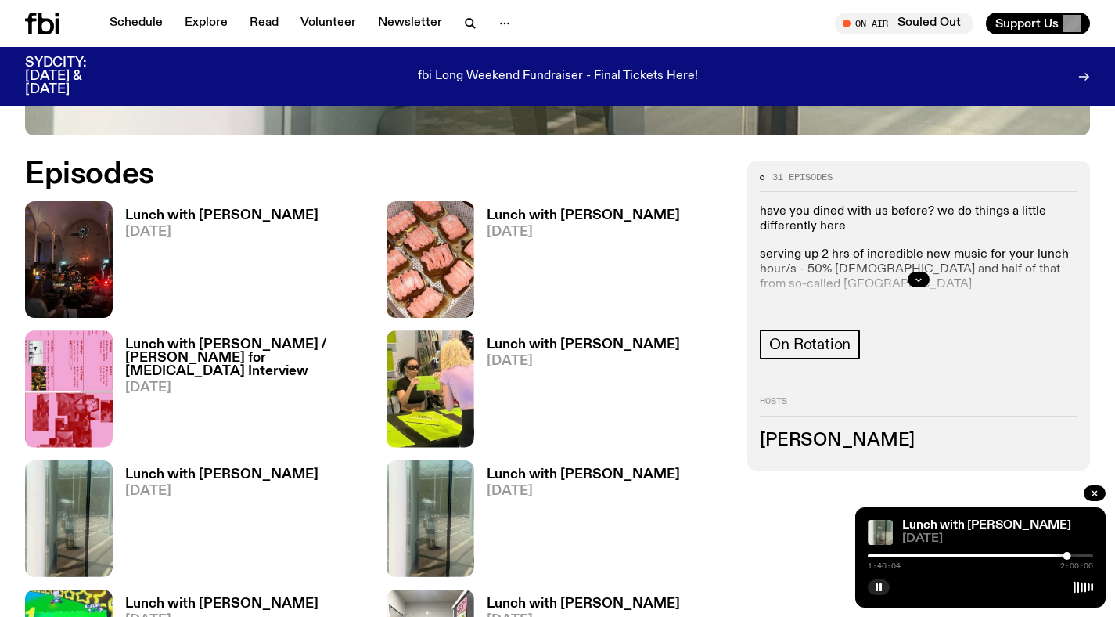
click at [268, 209] on h3 "Lunch with [PERSON_NAME]" at bounding box center [221, 215] width 193 height 13
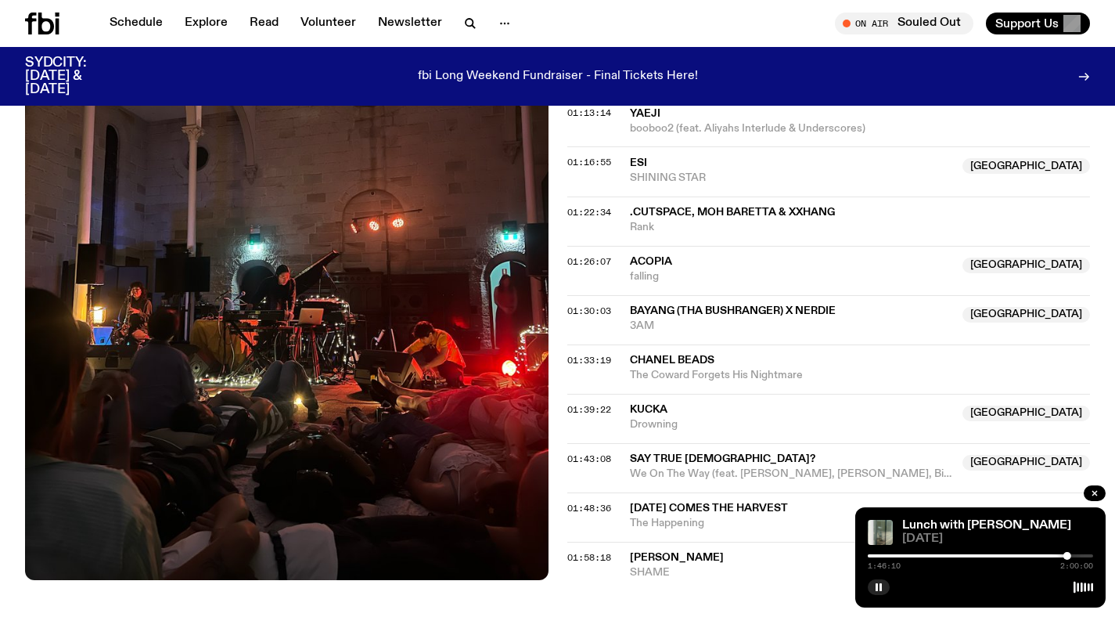
scroll to position [1394, 0]
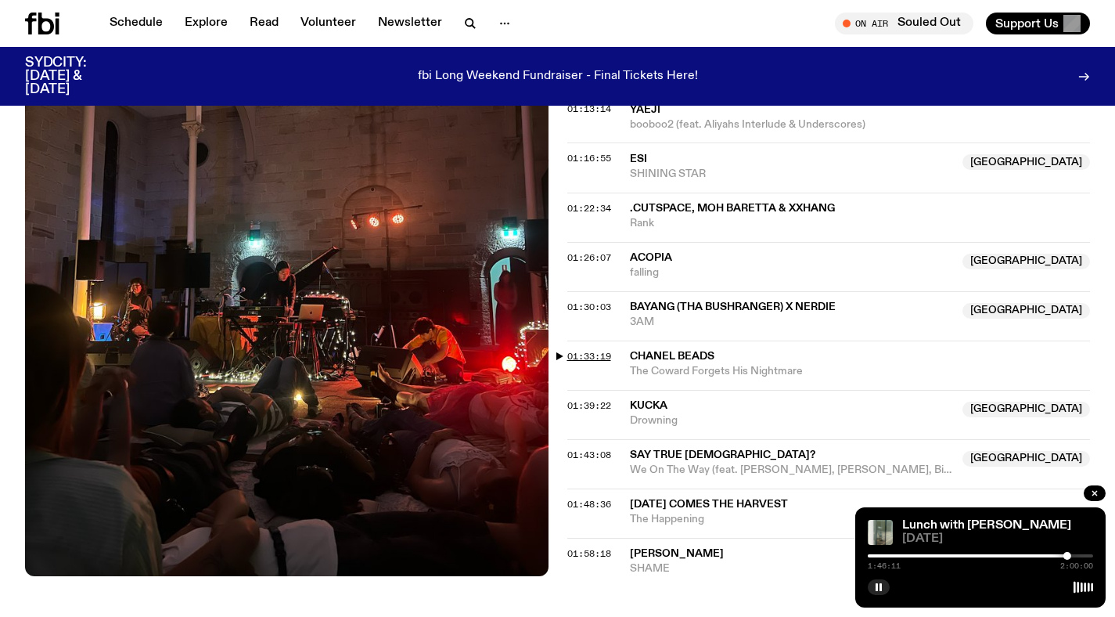
click at [594, 361] on span "01:33:19" at bounding box center [589, 356] width 44 height 13
click at [1051, 556] on div at bounding box center [980, 555] width 225 height 3
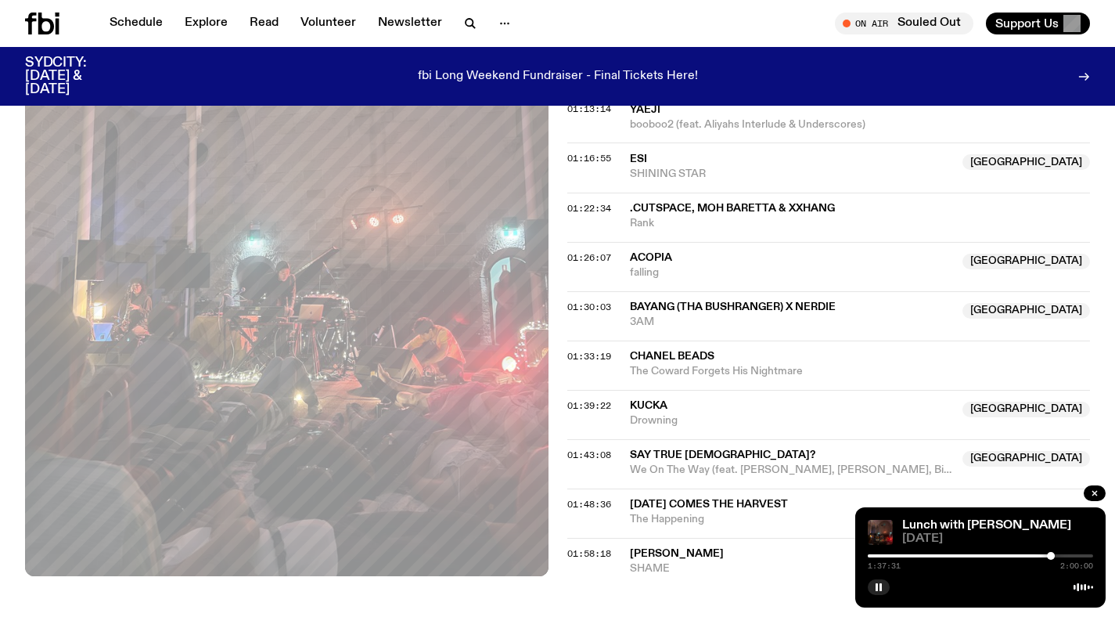
click at [1047, 556] on div at bounding box center [1051, 556] width 8 height 8
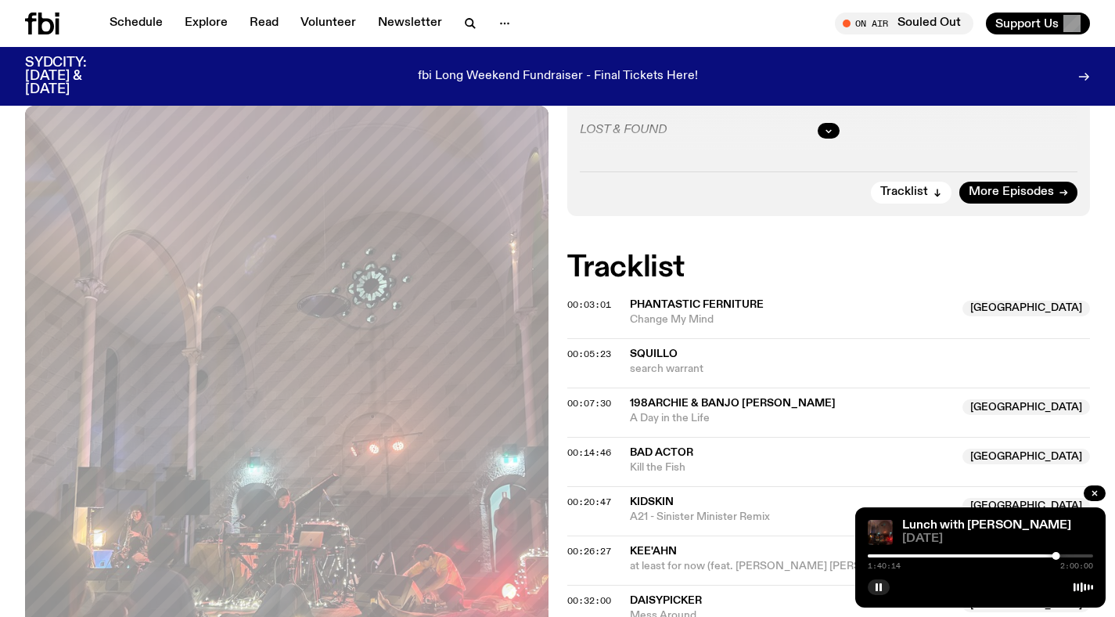
scroll to position [288, 0]
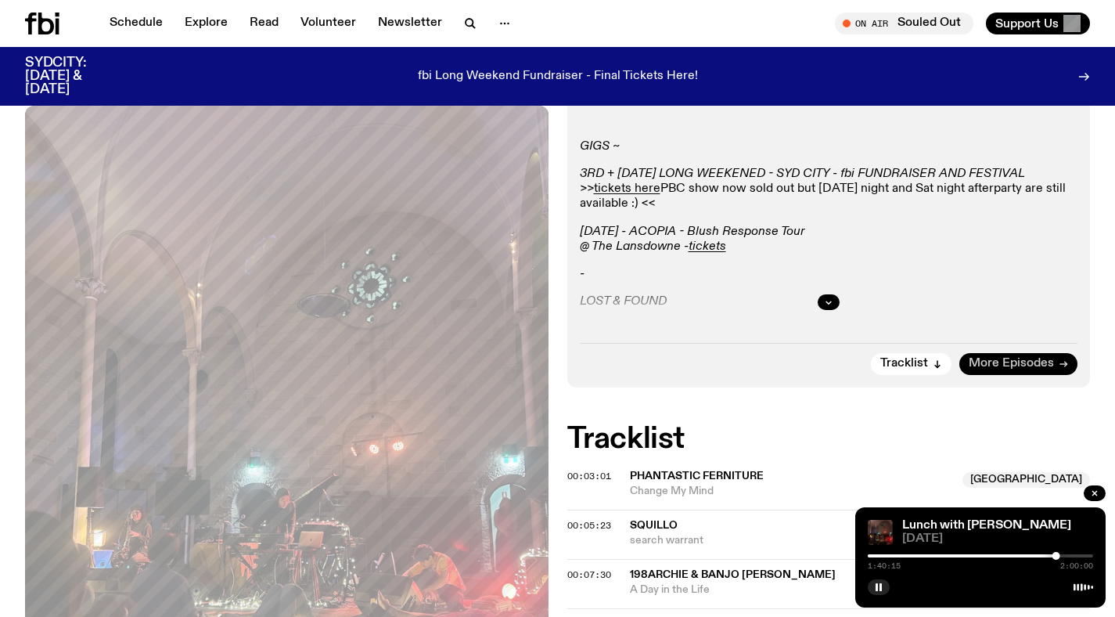
click at [1005, 364] on span "More Episodes" at bounding box center [1011, 364] width 85 height 12
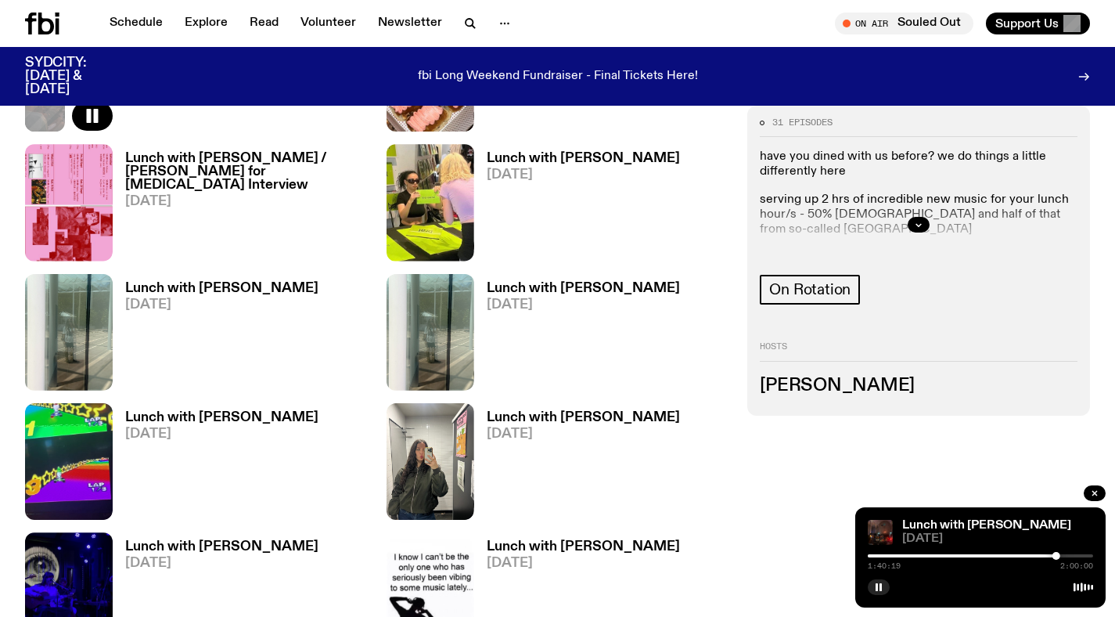
scroll to position [887, 0]
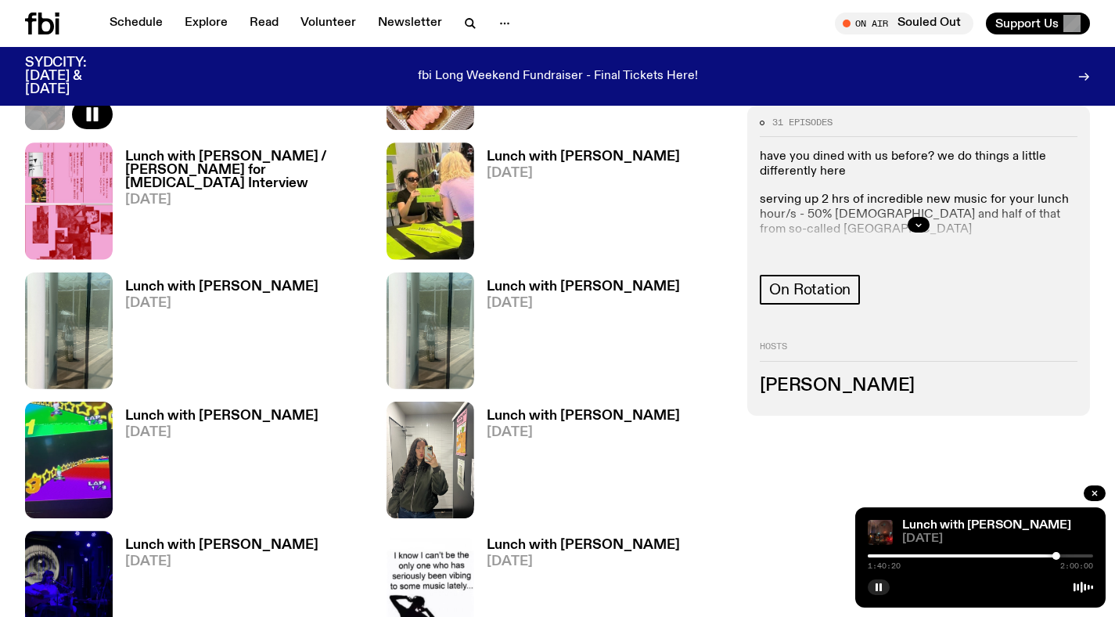
click at [300, 166] on h3 "Lunch with [PERSON_NAME] / [PERSON_NAME] for [MEDICAL_DATA] Interview" at bounding box center [246, 170] width 243 height 40
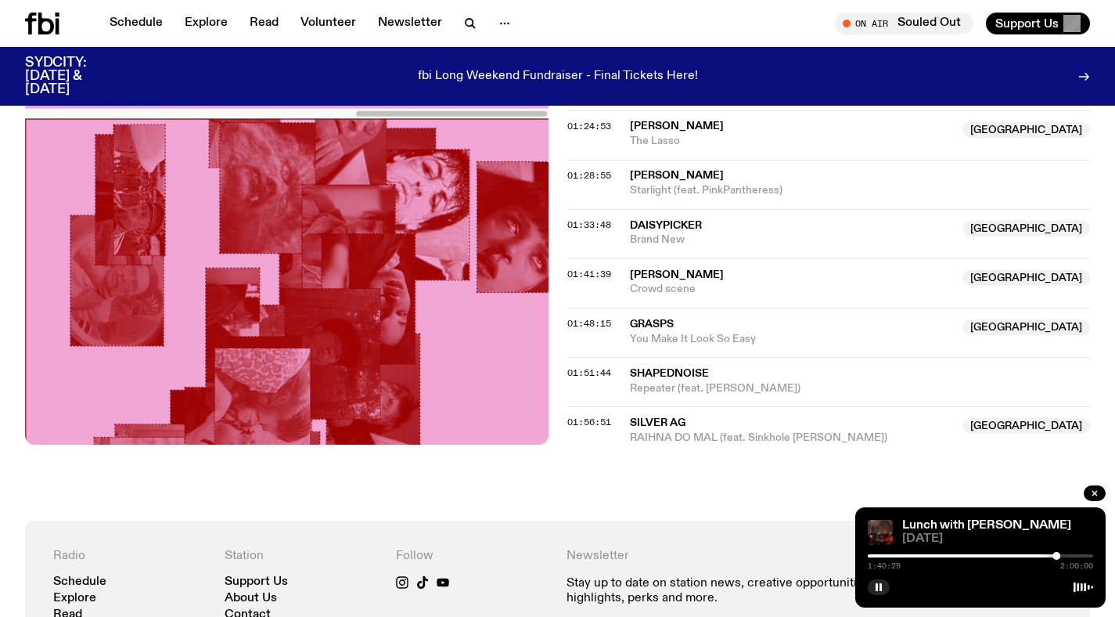
scroll to position [1613, 0]
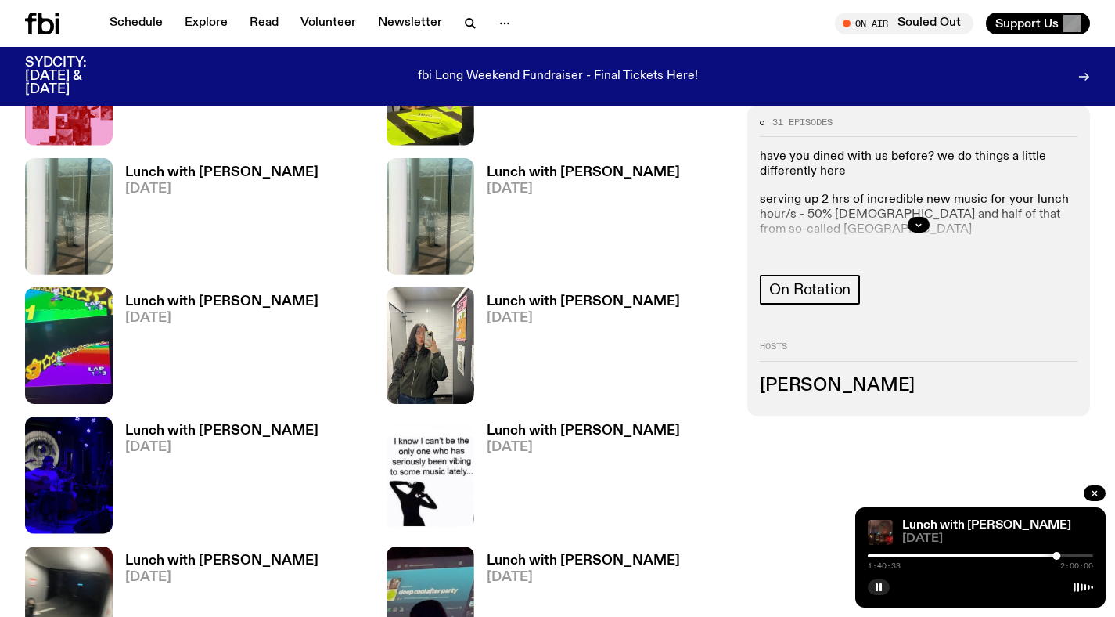
scroll to position [1005, 0]
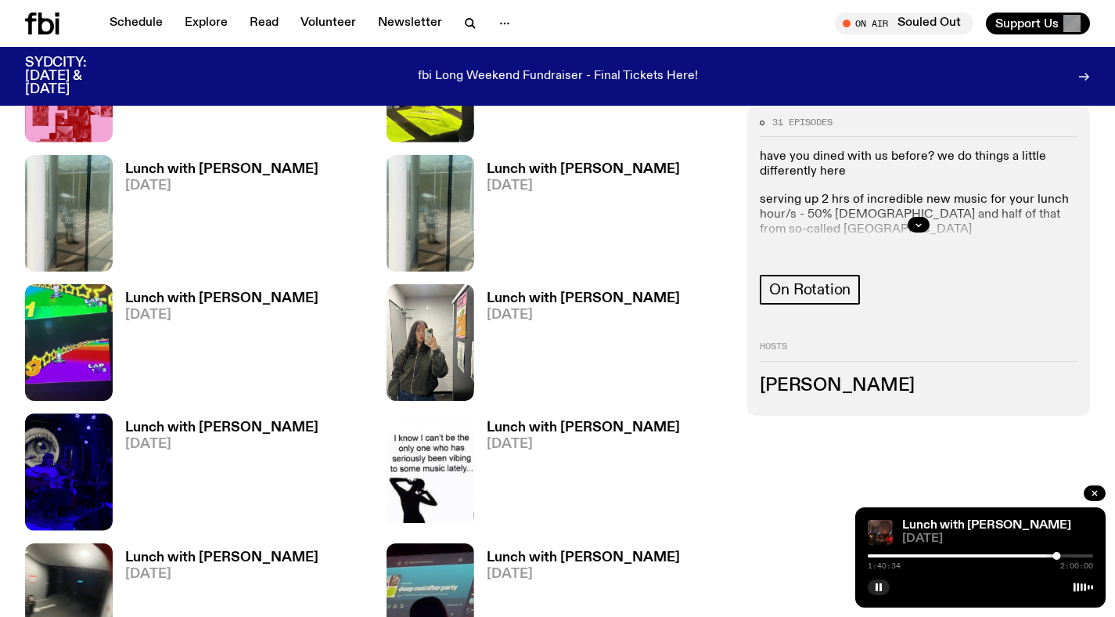
click at [271, 304] on h3 "Lunch with [PERSON_NAME]" at bounding box center [221, 298] width 193 height 13
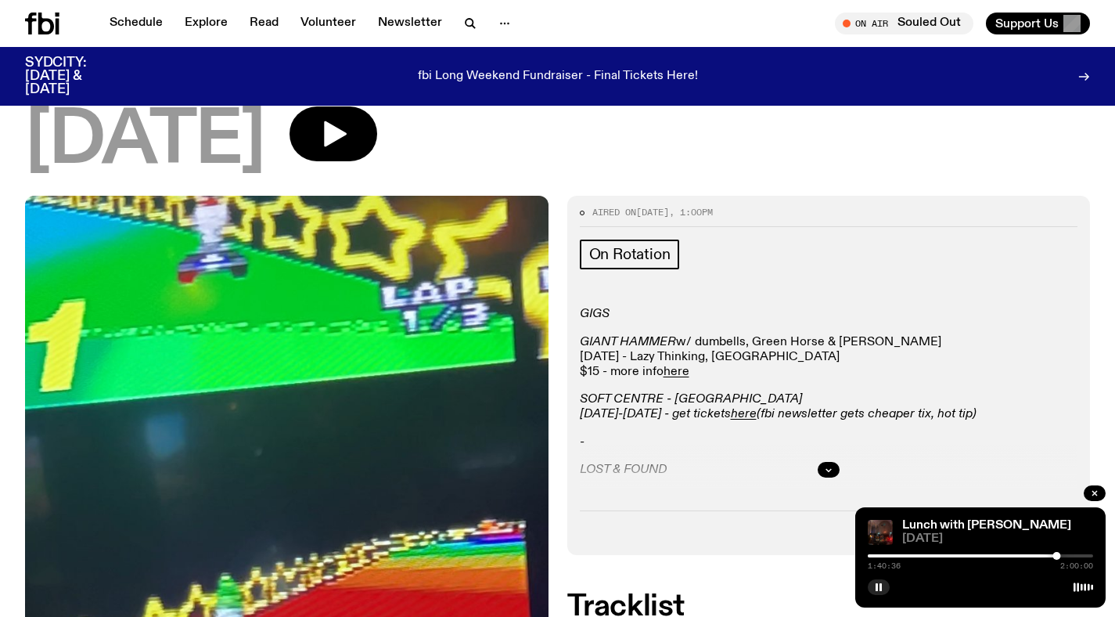
scroll to position [121, 0]
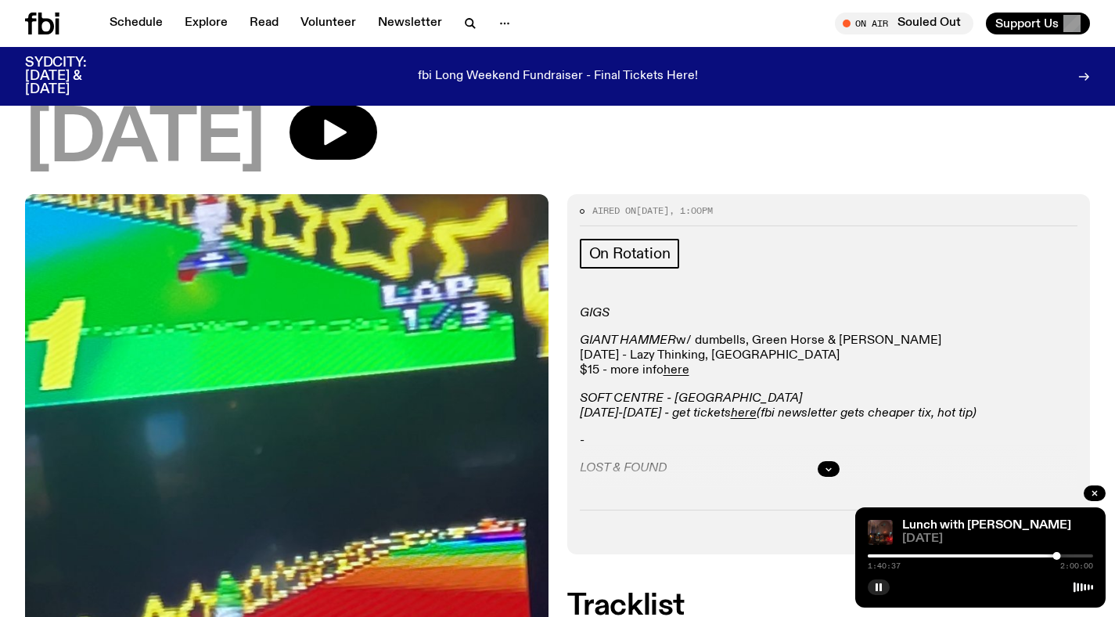
click at [832, 476] on div at bounding box center [829, 469] width 498 height 50
click at [829, 465] on icon "button" at bounding box center [828, 468] width 9 height 9
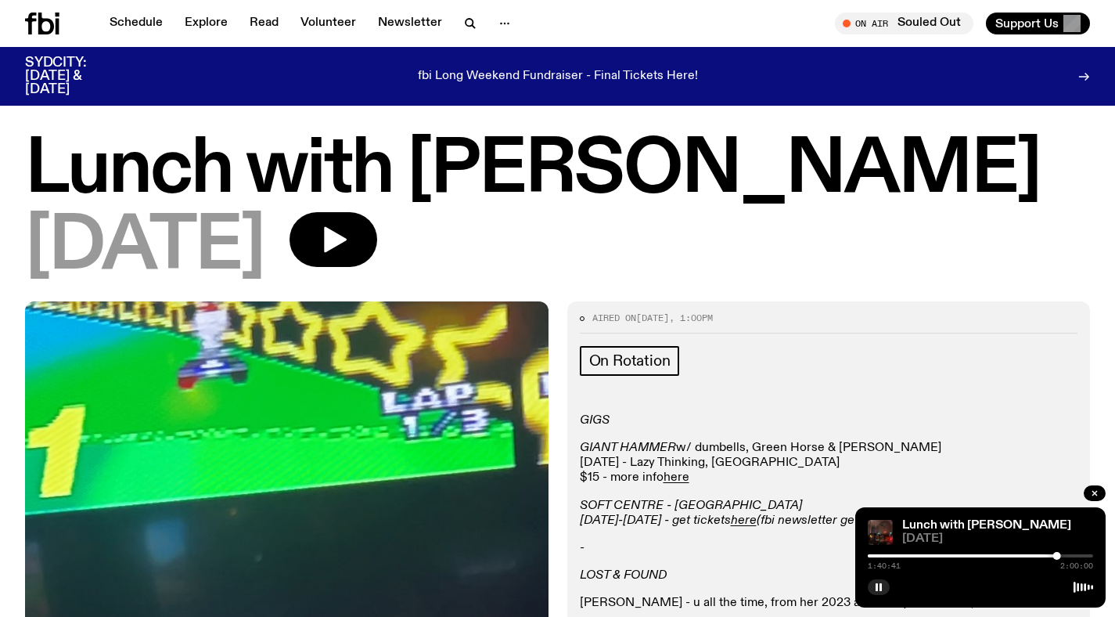
scroll to position [0, 0]
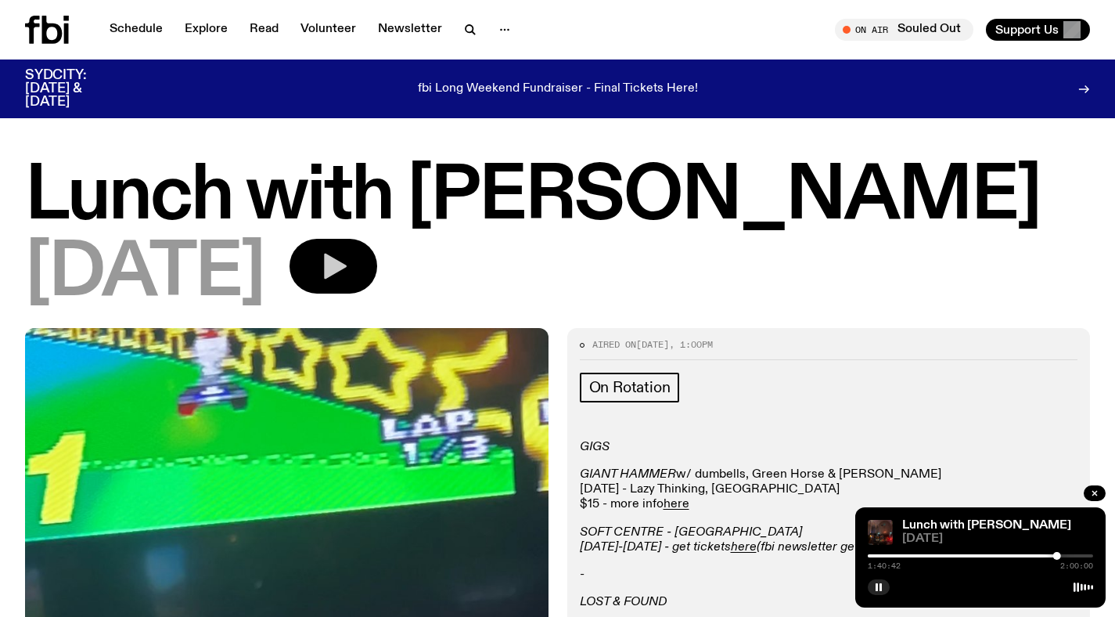
click at [349, 280] on icon "button" at bounding box center [333, 265] width 31 height 31
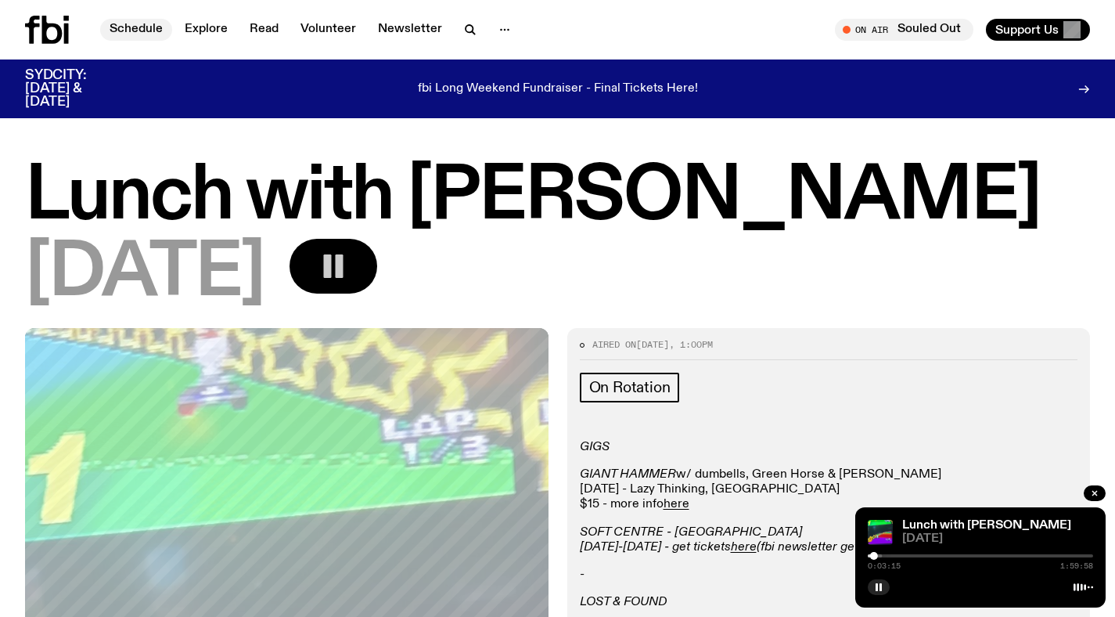
click at [140, 27] on link "Schedule" at bounding box center [136, 30] width 72 height 22
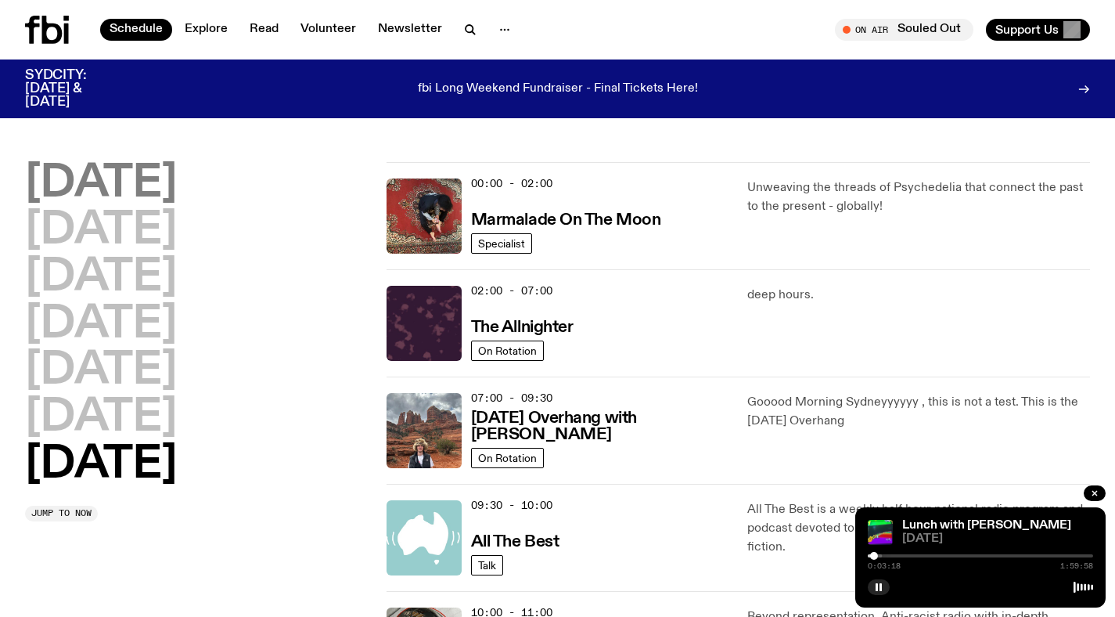
click at [161, 182] on h2 "[DATE]" at bounding box center [101, 184] width 152 height 44
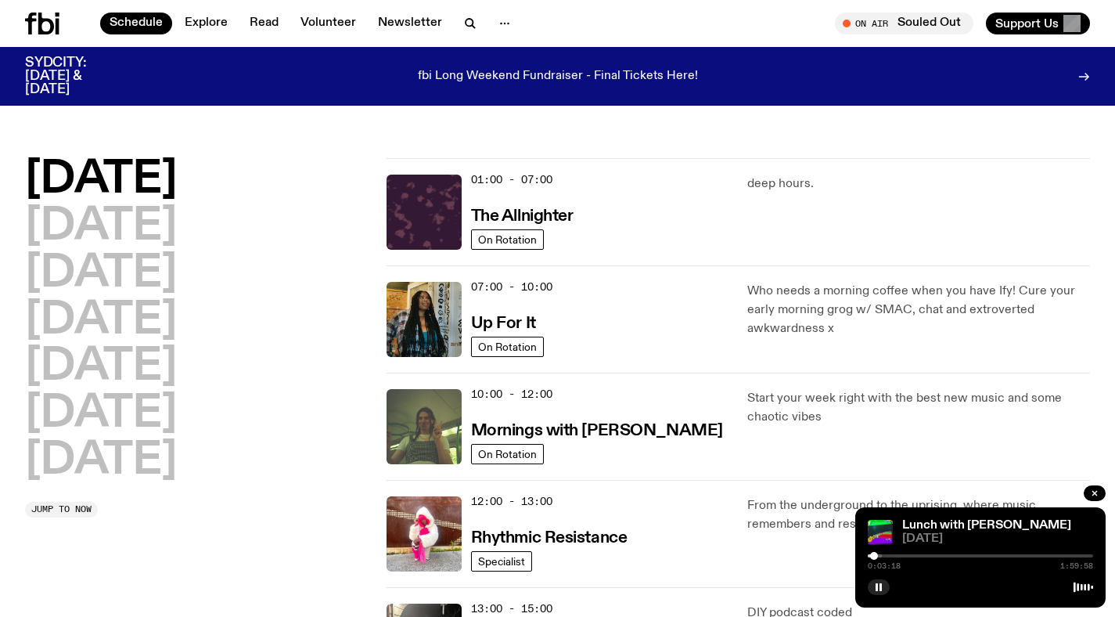
scroll to position [43, 0]
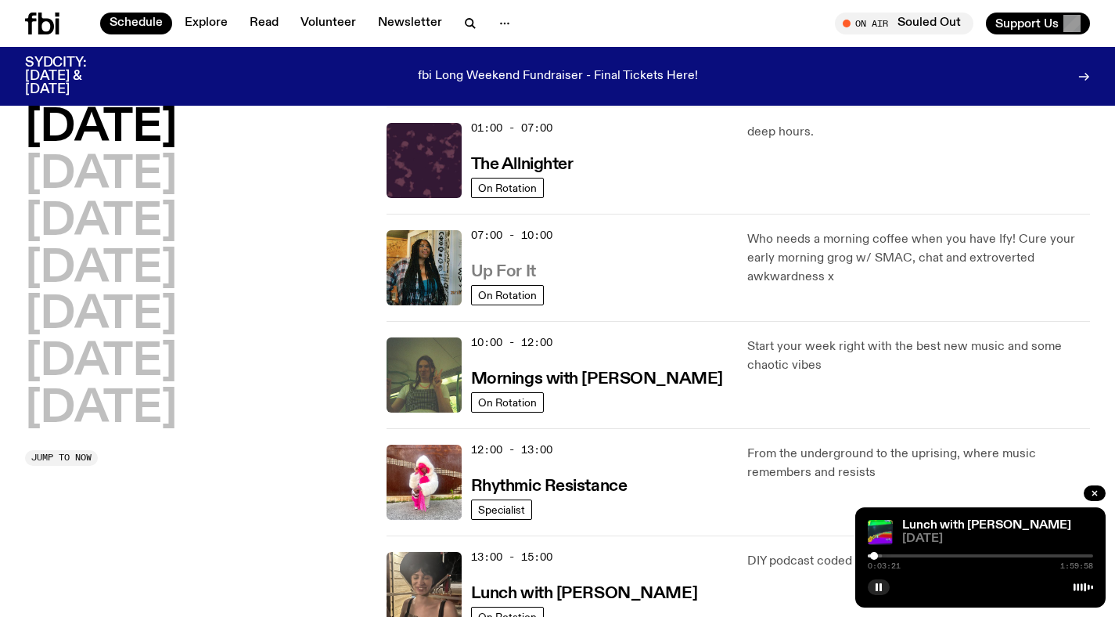
click at [508, 267] on h3 "Up For It" at bounding box center [503, 272] width 65 height 16
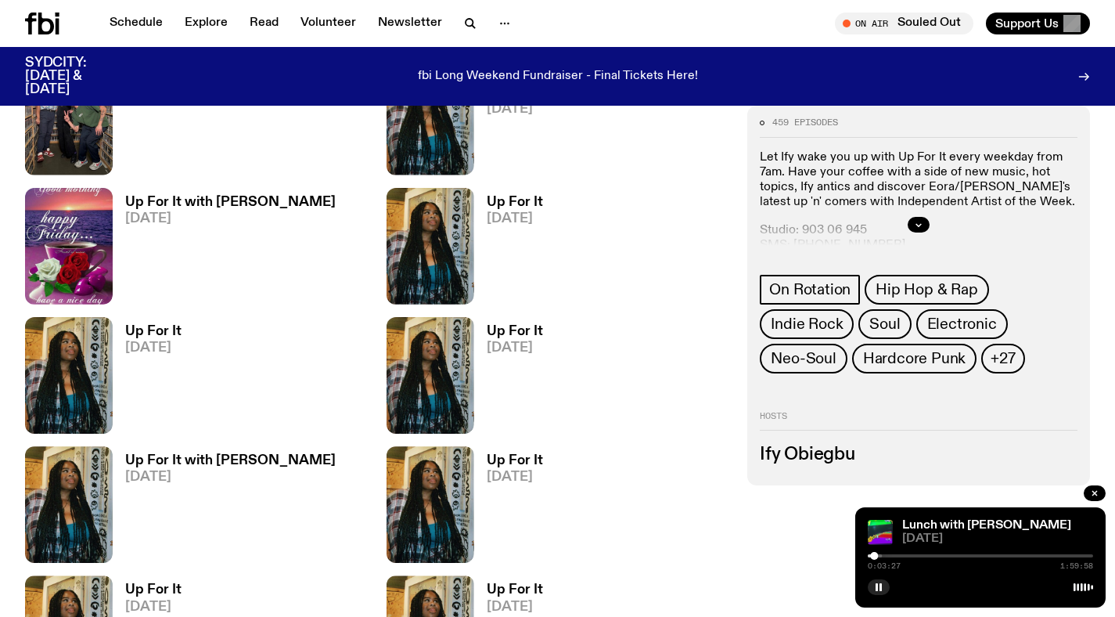
scroll to position [1257, 0]
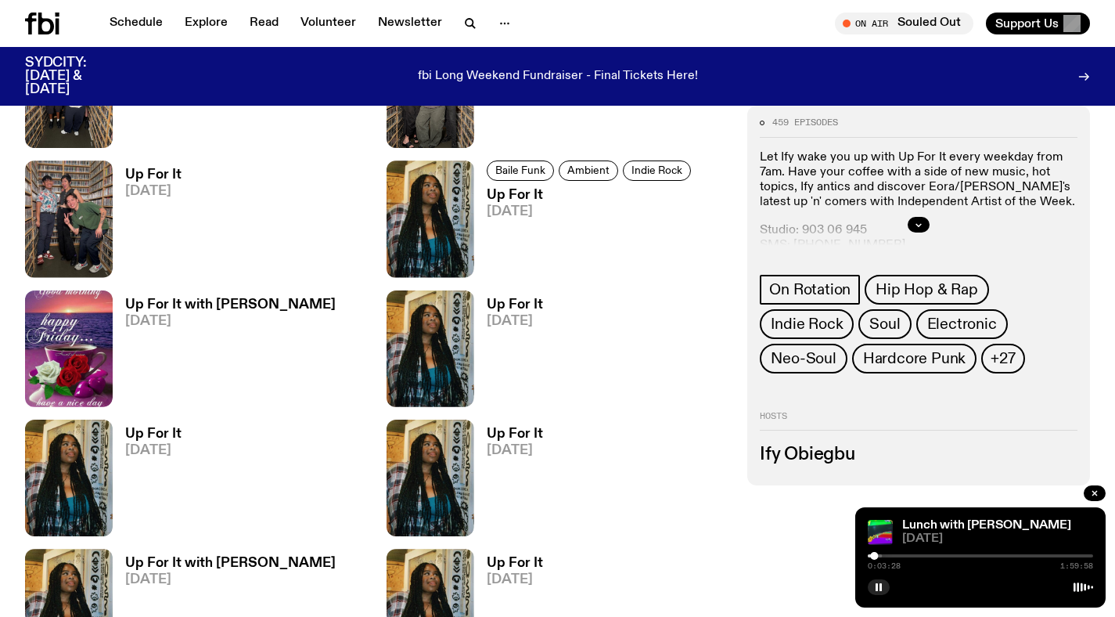
click at [222, 298] on h3 "Up For It with [PERSON_NAME]" at bounding box center [230, 304] width 210 height 13
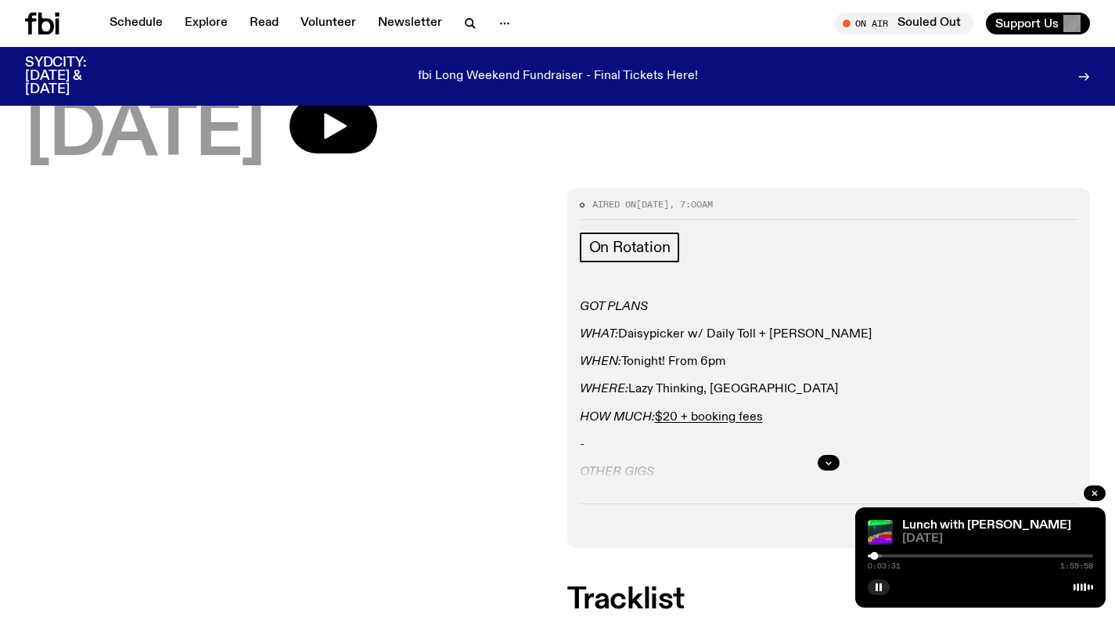
scroll to position [15, 0]
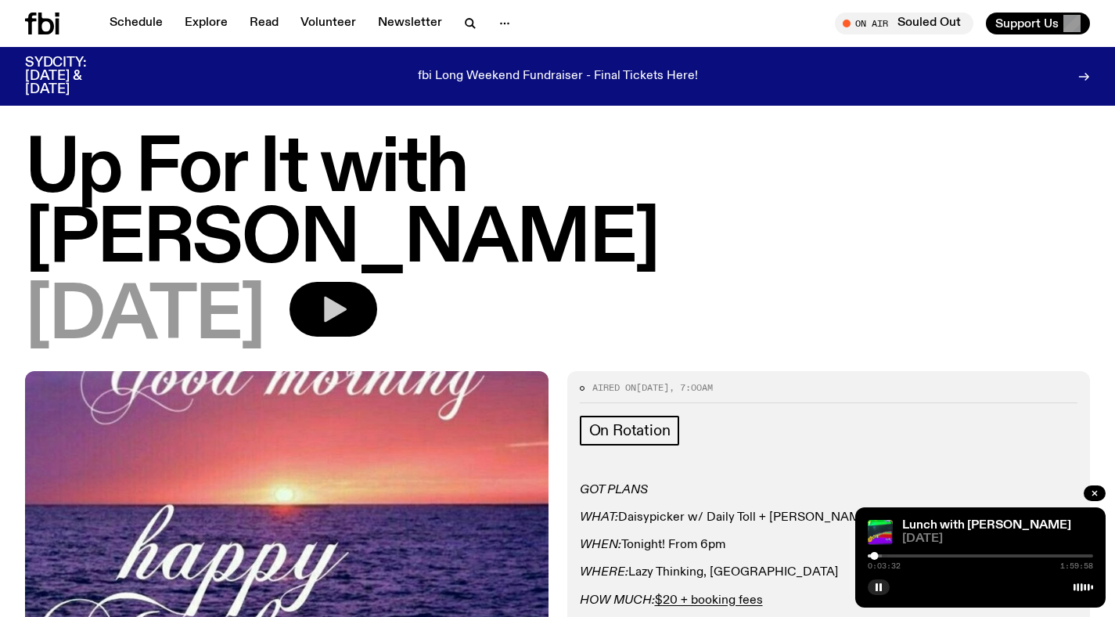
click at [347, 297] on icon "button" at bounding box center [335, 310] width 23 height 26
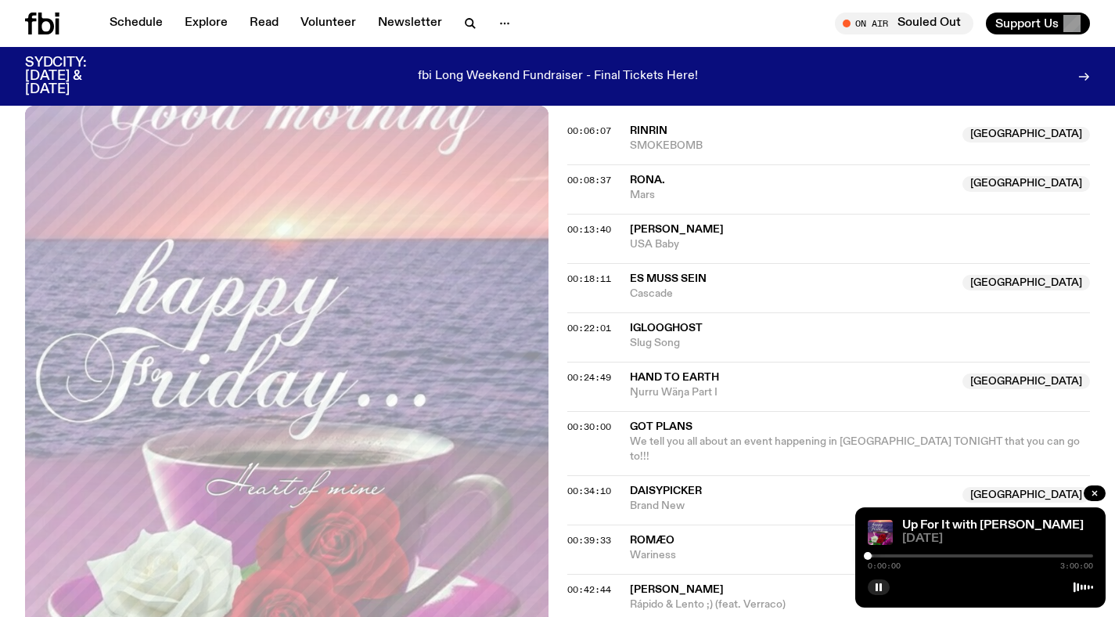
scroll to position [837, 0]
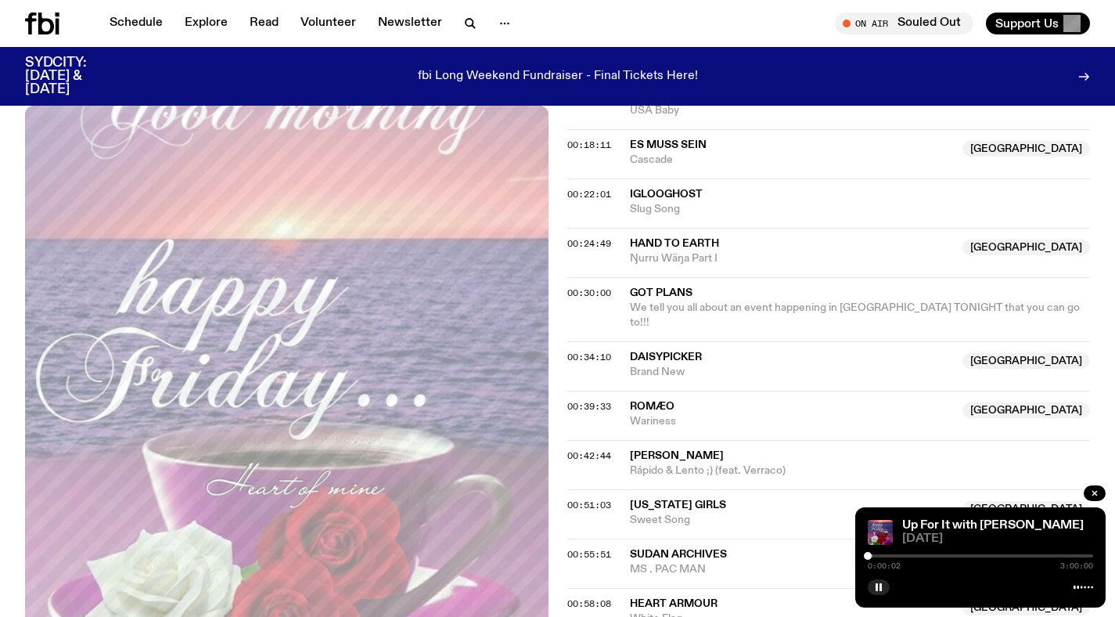
click at [872, 554] on div at bounding box center [760, 555] width 225 height 3
click at [872, 554] on div at bounding box center [872, 556] width 8 height 8
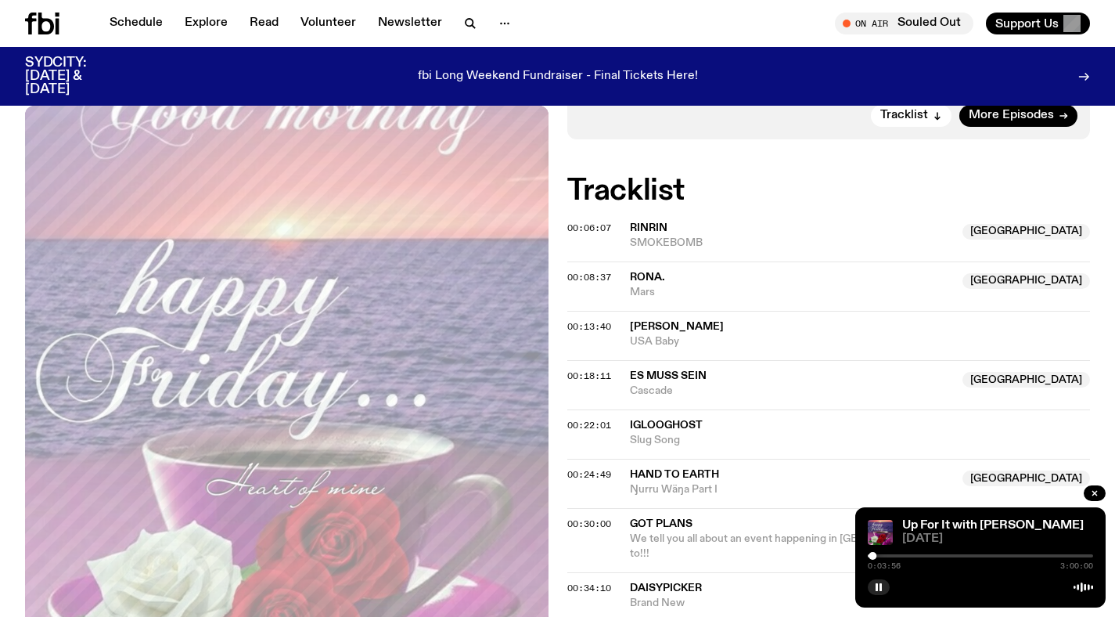
scroll to position [356, 0]
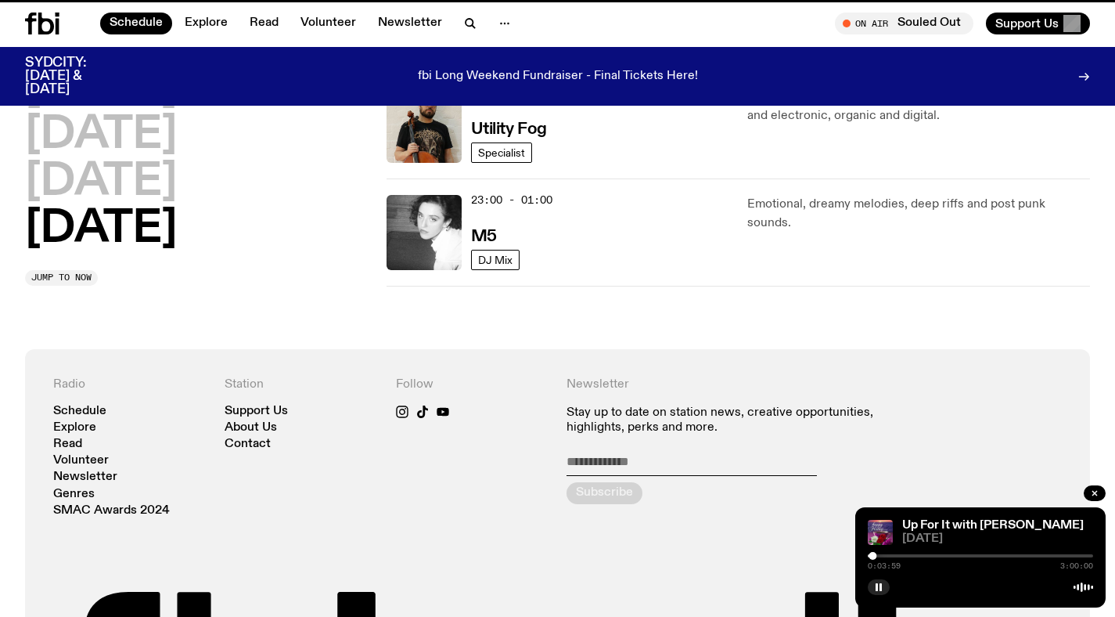
scroll to position [43, 0]
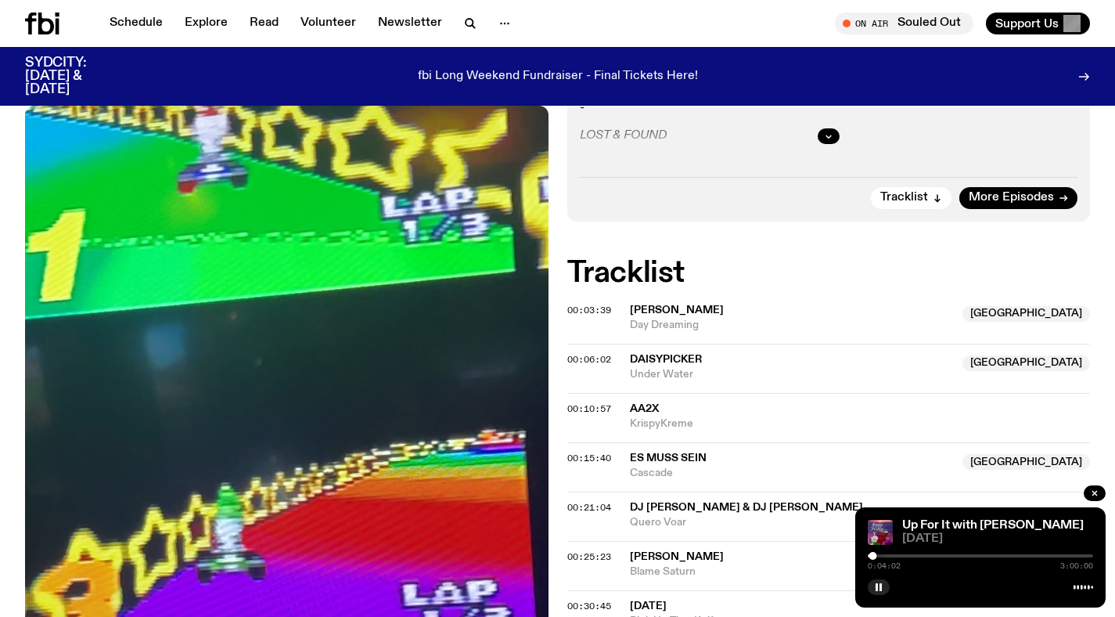
scroll to position [456, 0]
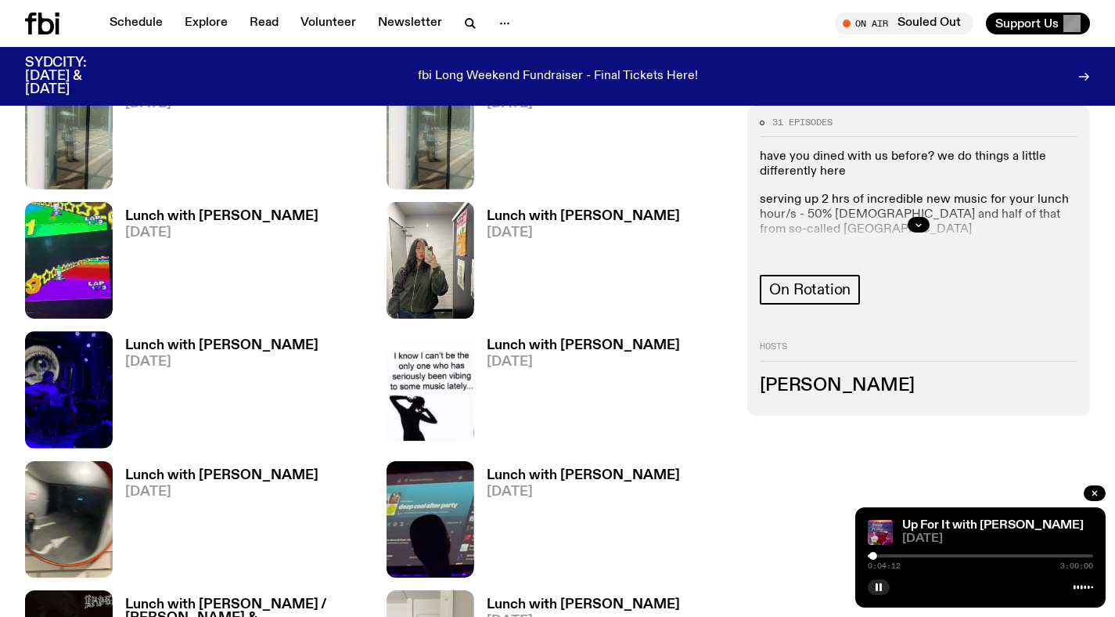
scroll to position [1090, 0]
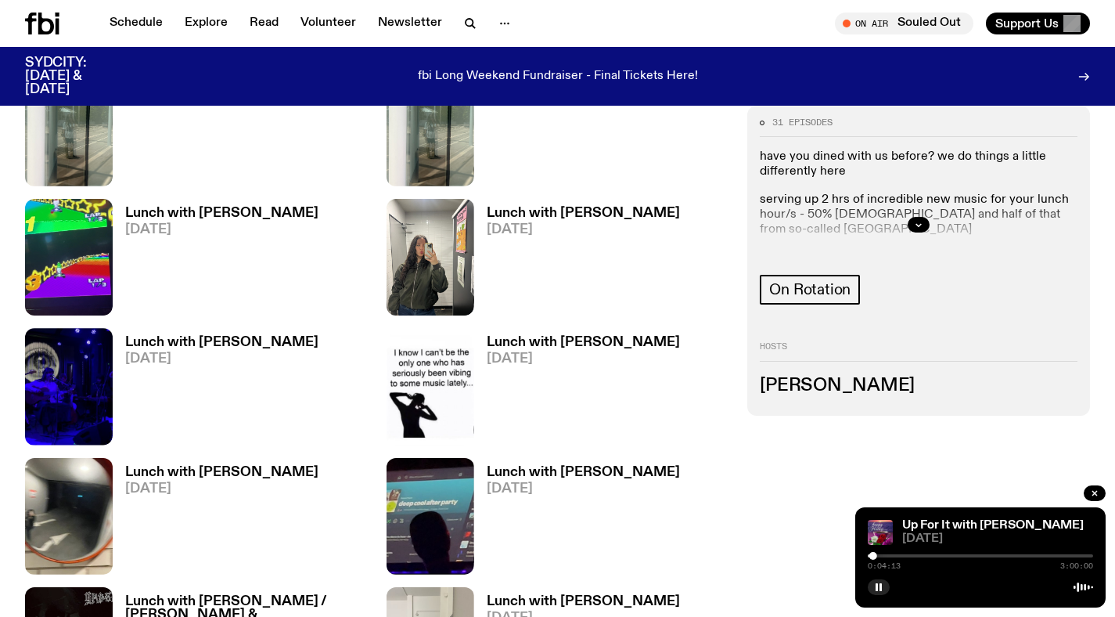
click at [248, 473] on h3 "Lunch with [PERSON_NAME]" at bounding box center [221, 472] width 193 height 13
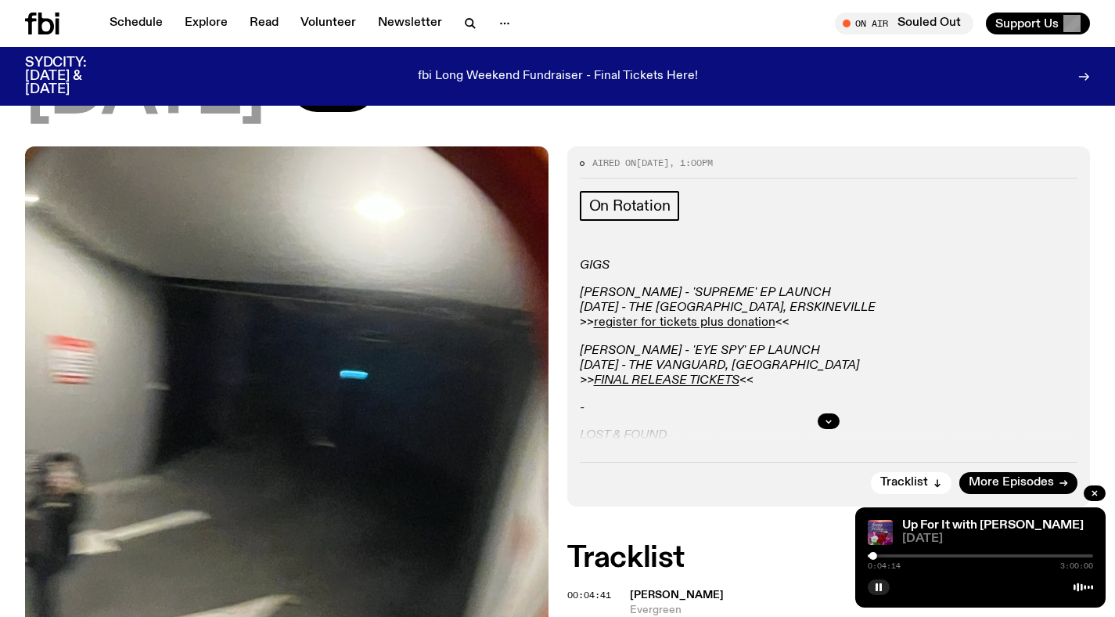
scroll to position [375, 0]
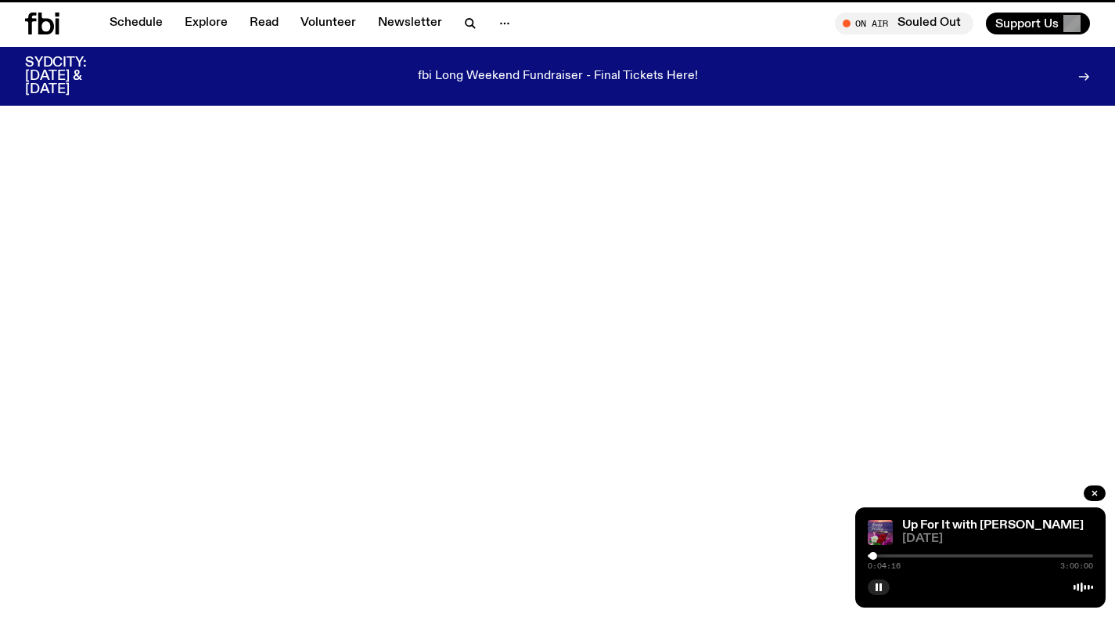
scroll to position [1090, 0]
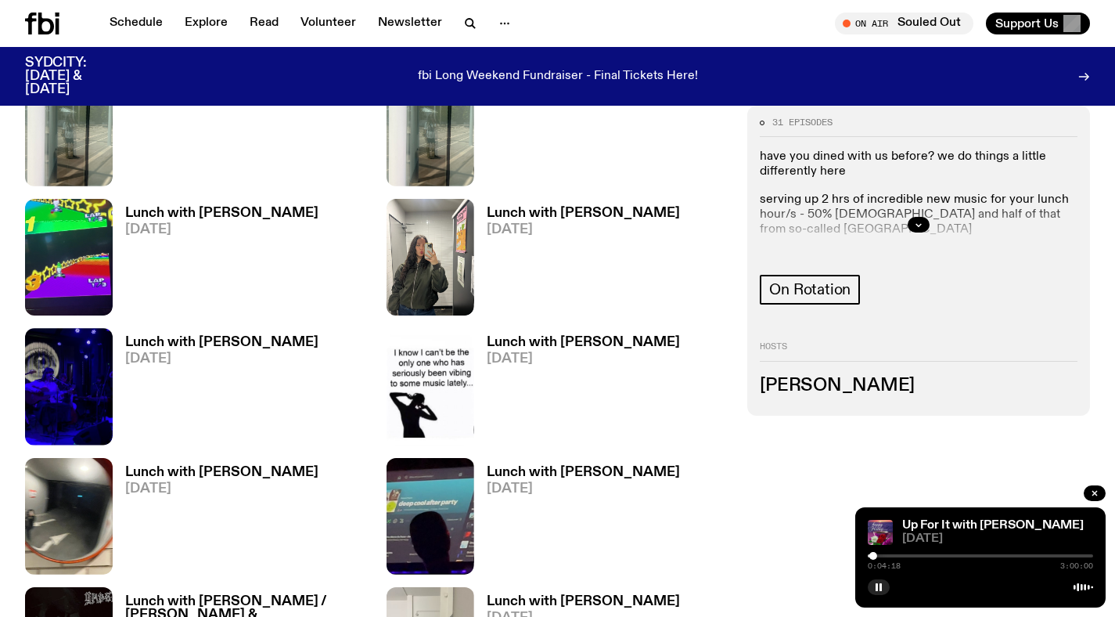
click at [541, 469] on h3 "Lunch with [PERSON_NAME]" at bounding box center [583, 472] width 193 height 13
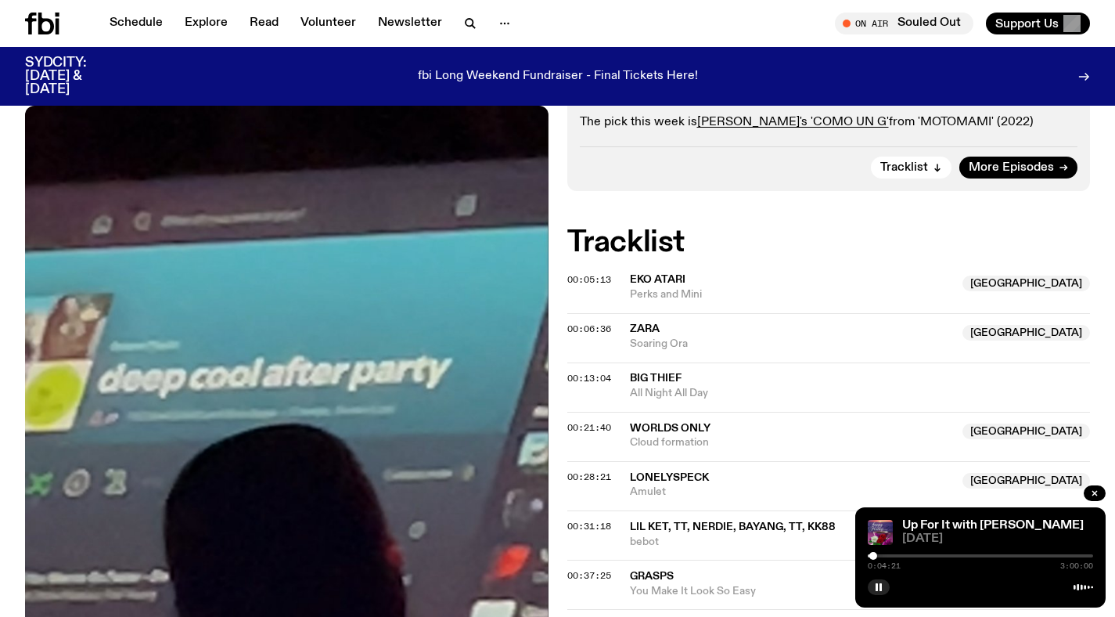
scroll to position [509, 0]
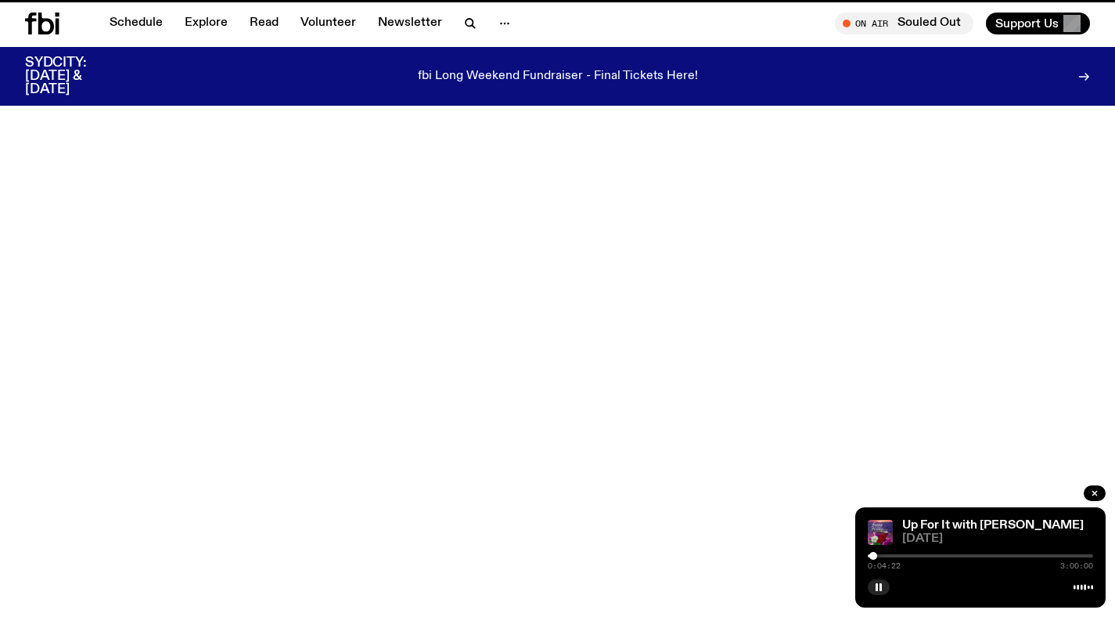
scroll to position [1090, 0]
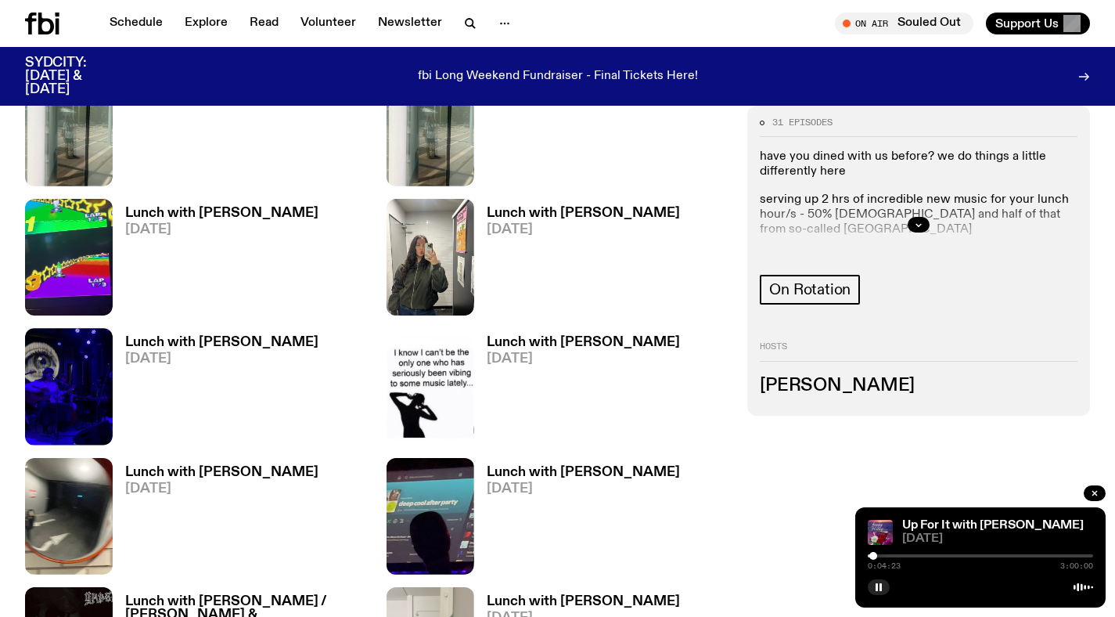
click at [169, 482] on span "[DATE]" at bounding box center [221, 488] width 193 height 13
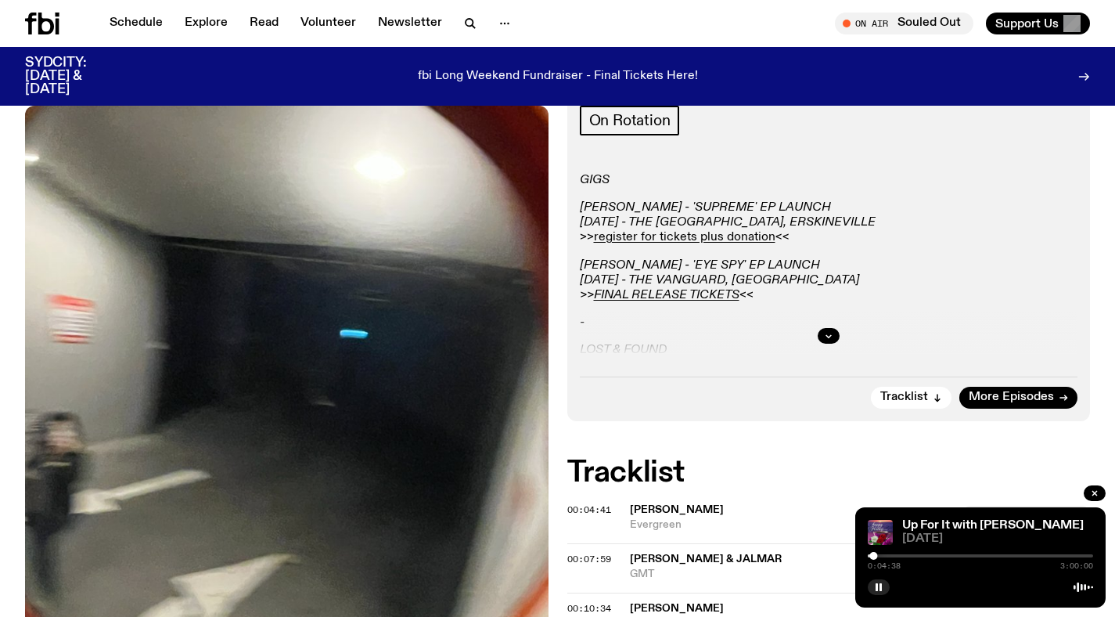
scroll to position [113, 0]
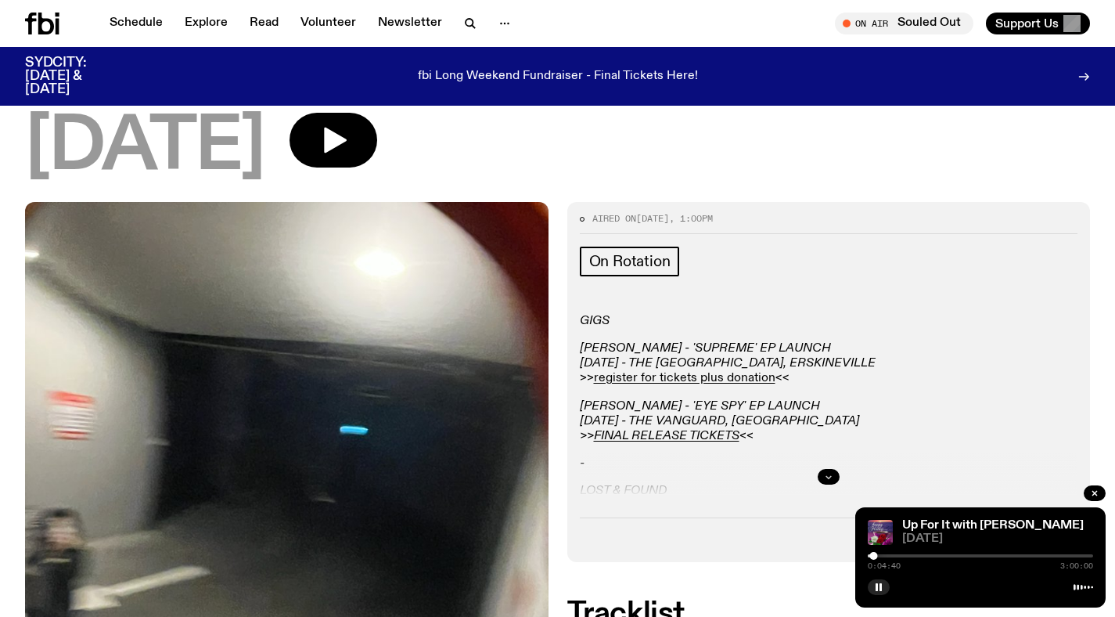
click at [836, 476] on button "button" at bounding box center [829, 477] width 22 height 16
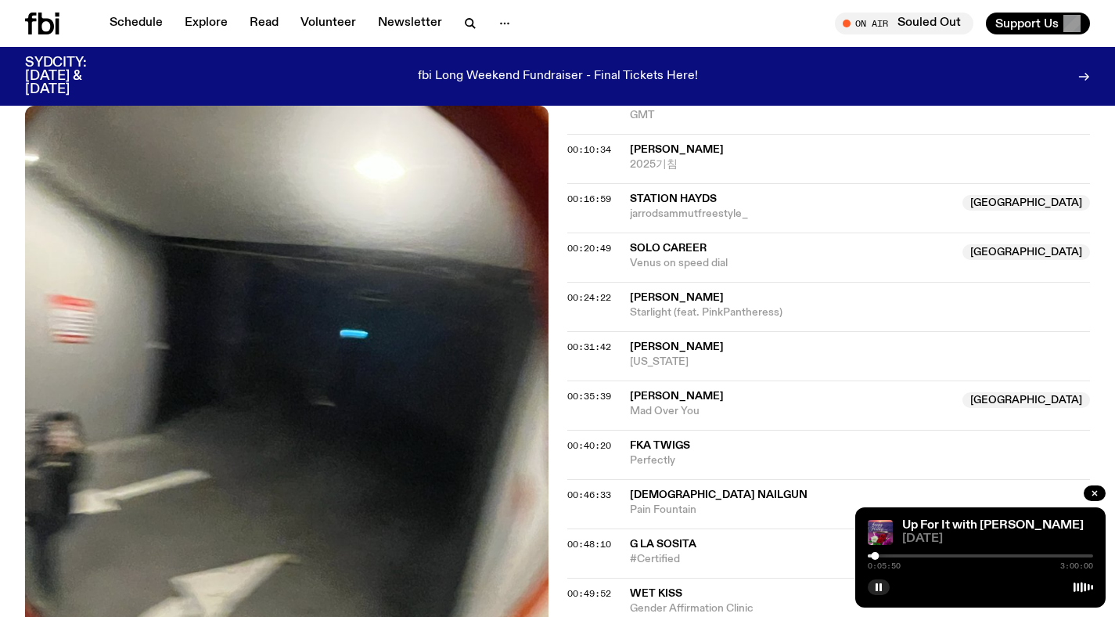
scroll to position [450, 0]
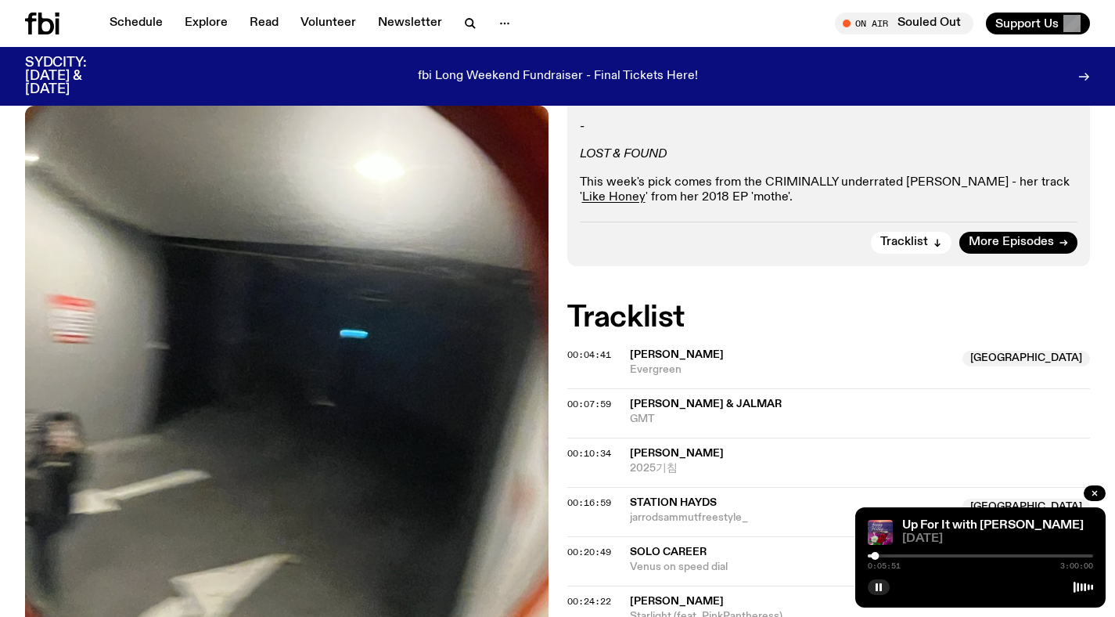
click at [956, 518] on div "Up For It with [PERSON_NAME] [DATE] 0:05:51 3:00:00" at bounding box center [980, 557] width 250 height 100
click at [955, 523] on link "Up For It with [PERSON_NAME]" at bounding box center [993, 525] width 182 height 13
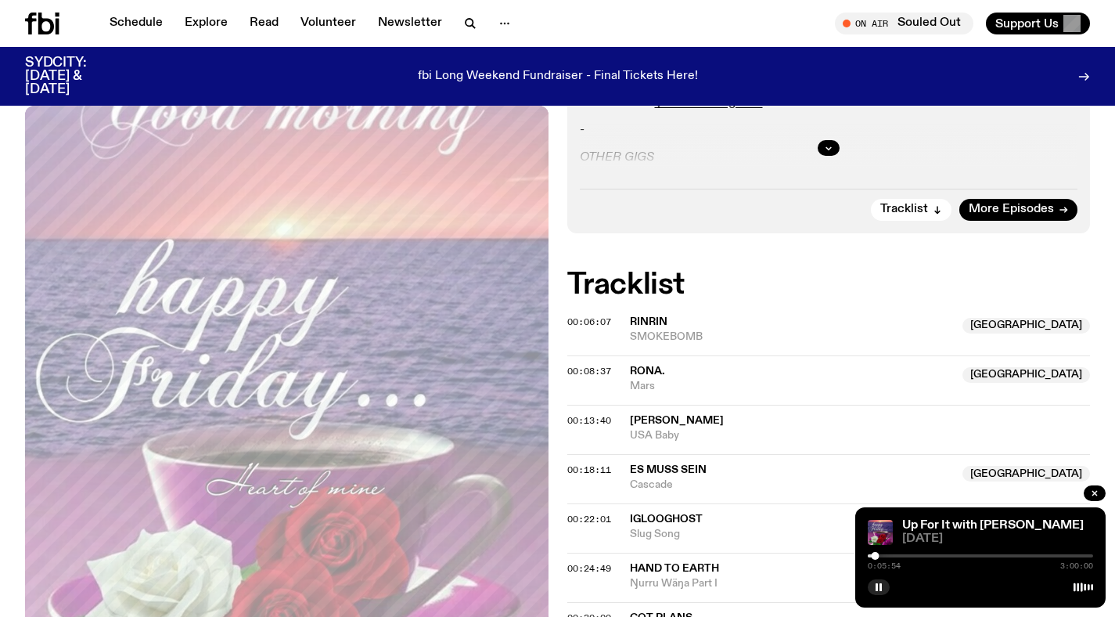
scroll to position [515, 0]
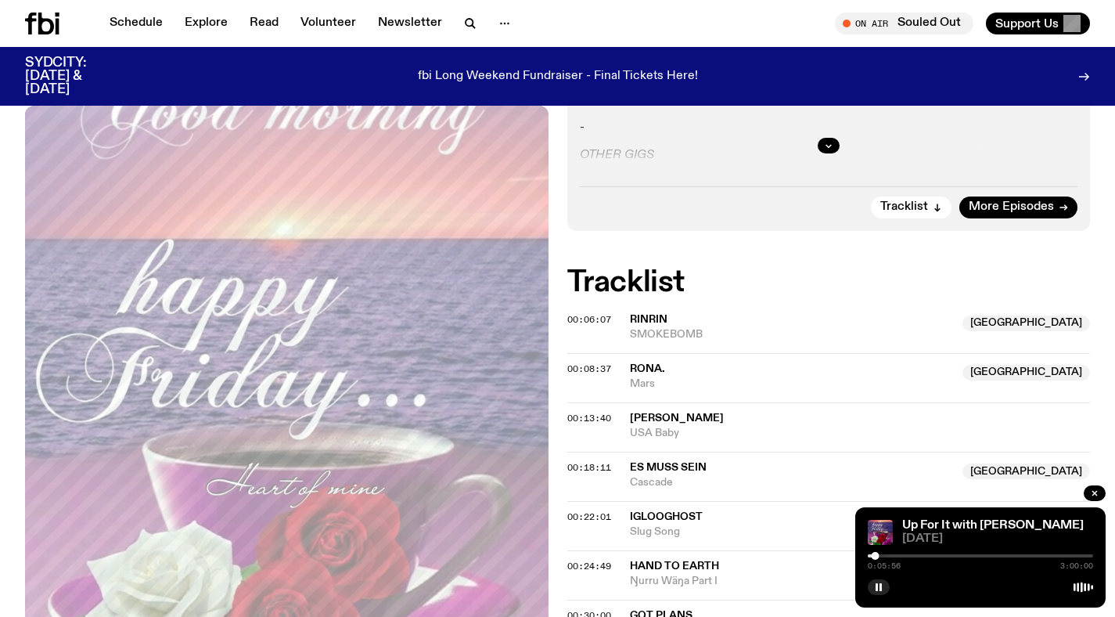
click at [884, 556] on div at bounding box center [980, 555] width 225 height 3
click at [890, 552] on div "0:13:09 3:00:00" at bounding box center [980, 560] width 225 height 19
click at [893, 555] on div at bounding box center [980, 555] width 225 height 3
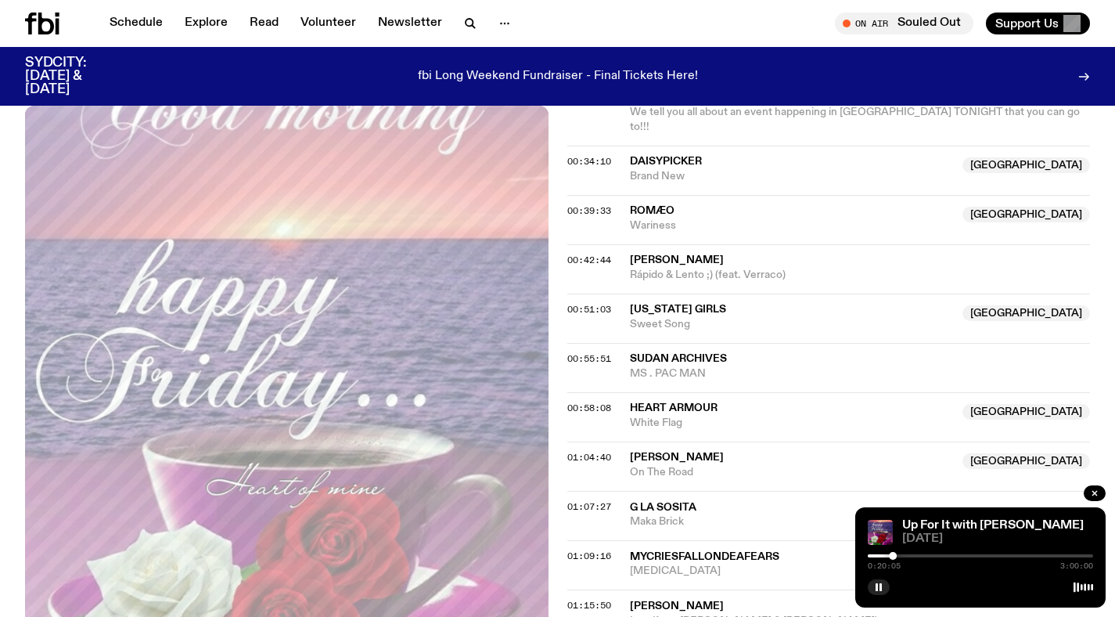
scroll to position [1101, 0]
